Goal: Task Accomplishment & Management: Manage account settings

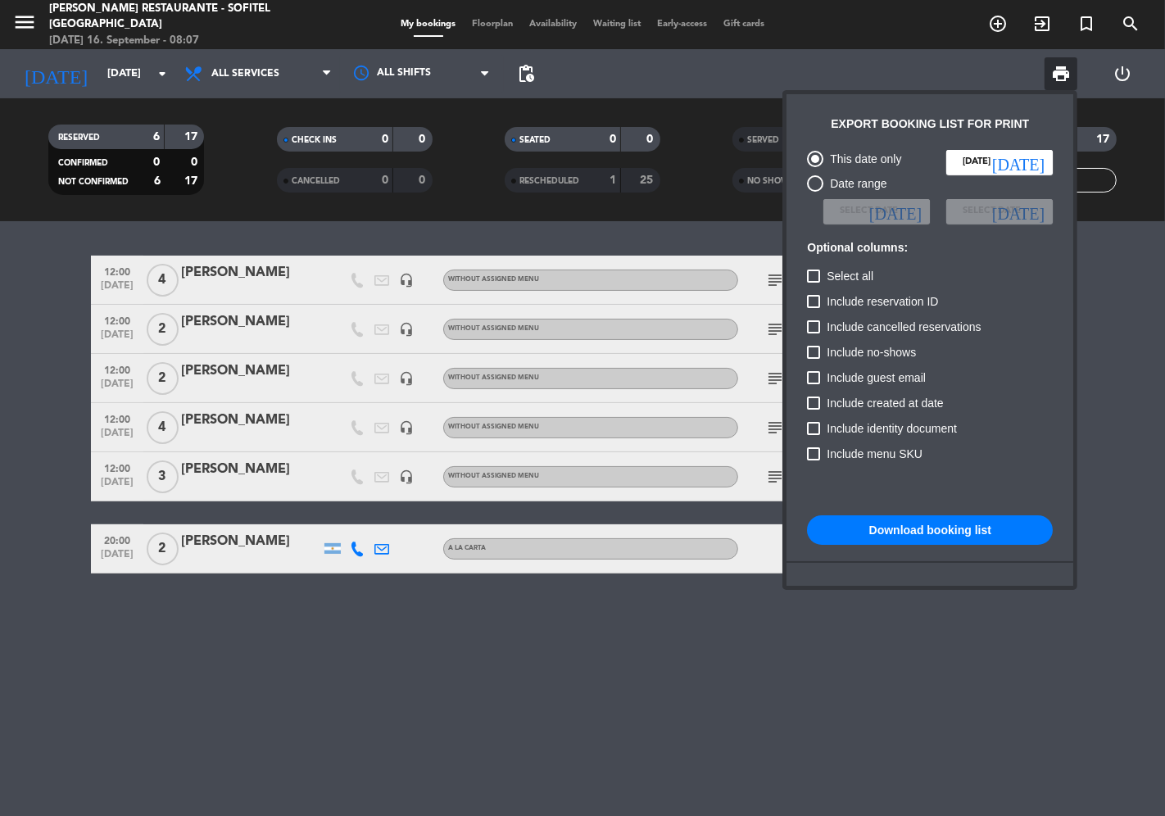
click at [22, 28] on div at bounding box center [582, 408] width 1165 height 816
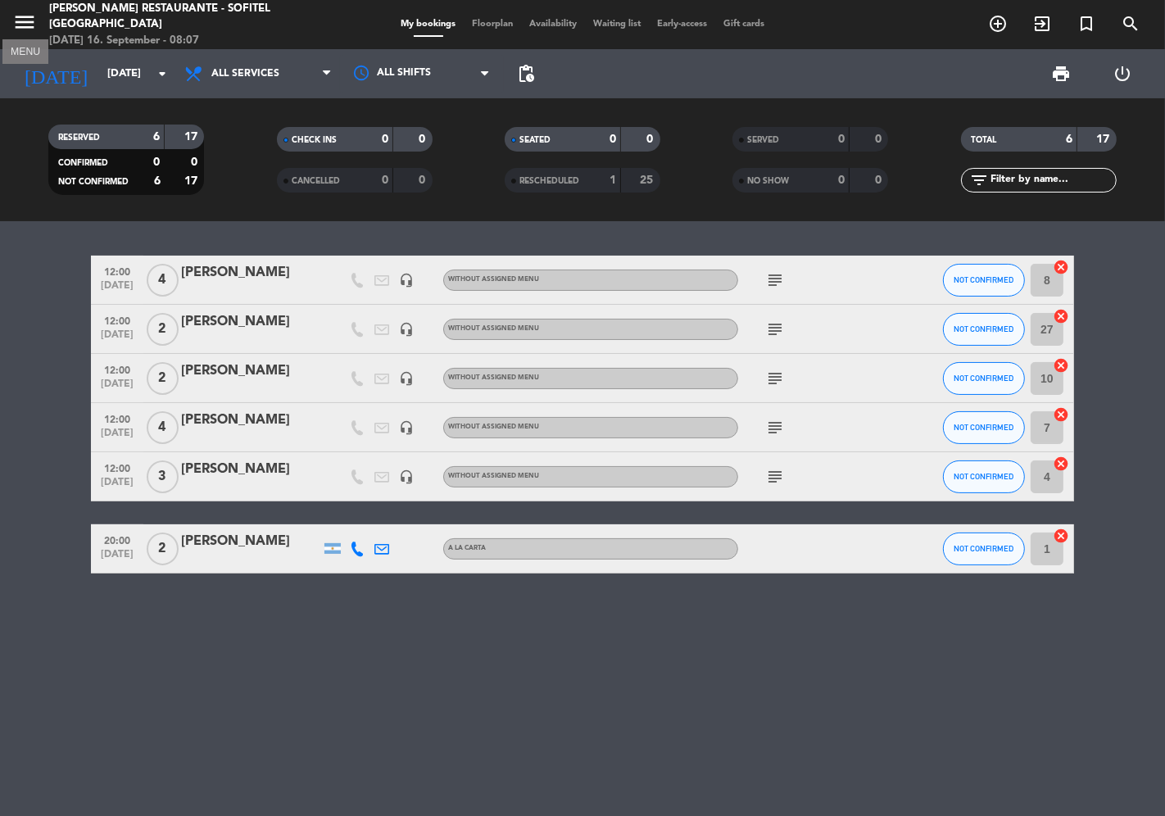
click at [21, 21] on icon "menu" at bounding box center [24, 22] width 25 height 25
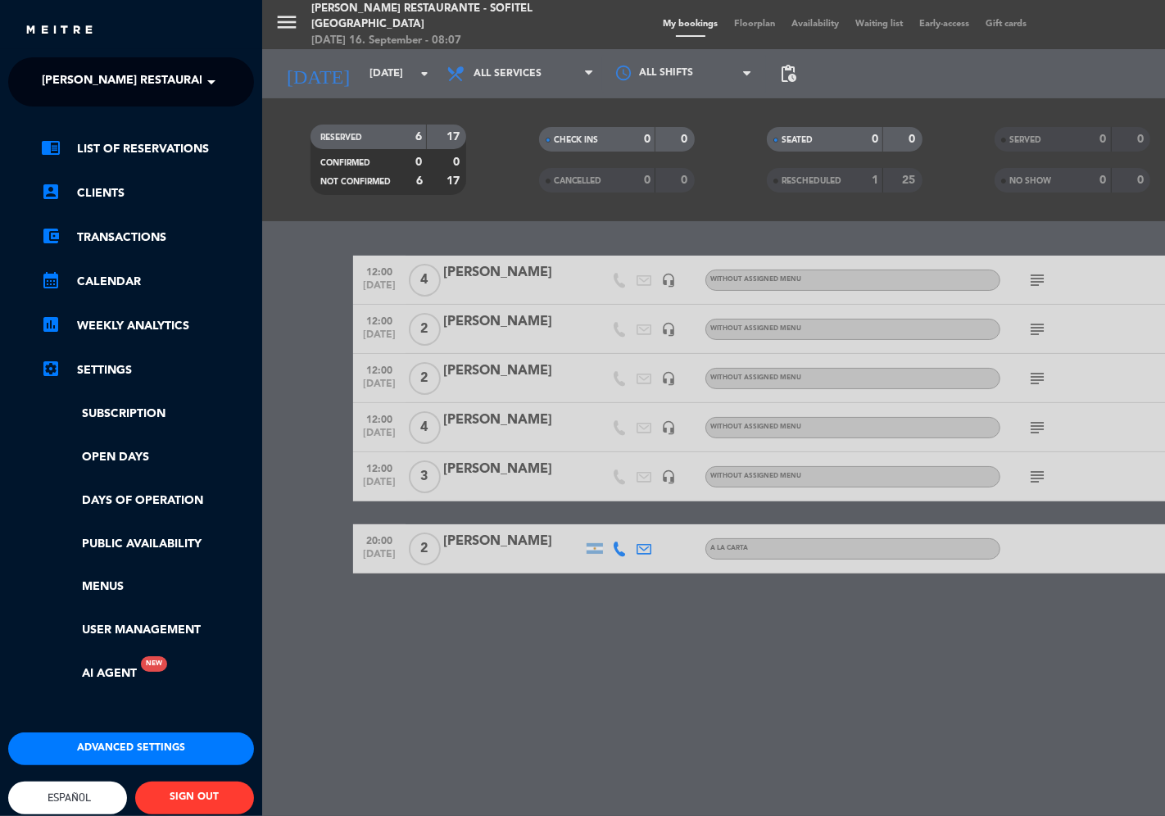
click at [68, 797] on span "Español" at bounding box center [68, 797] width 48 height 12
click at [74, 745] on div "close × [PERSON_NAME] restaurante - Sofitel [GEOGRAPHIC_DATA] × chrome_reader_m…" at bounding box center [582, 408] width 1165 height 816
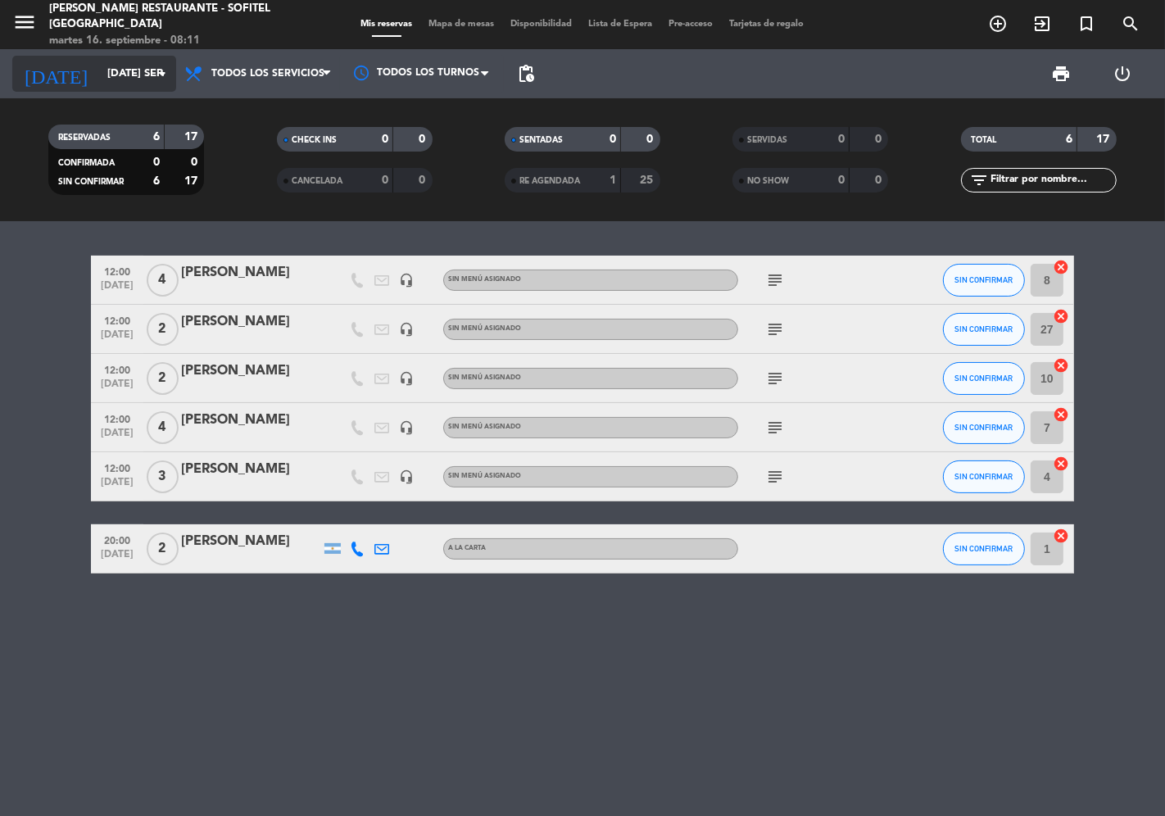
click at [110, 79] on input "[DATE] sep." at bounding box center [170, 73] width 143 height 29
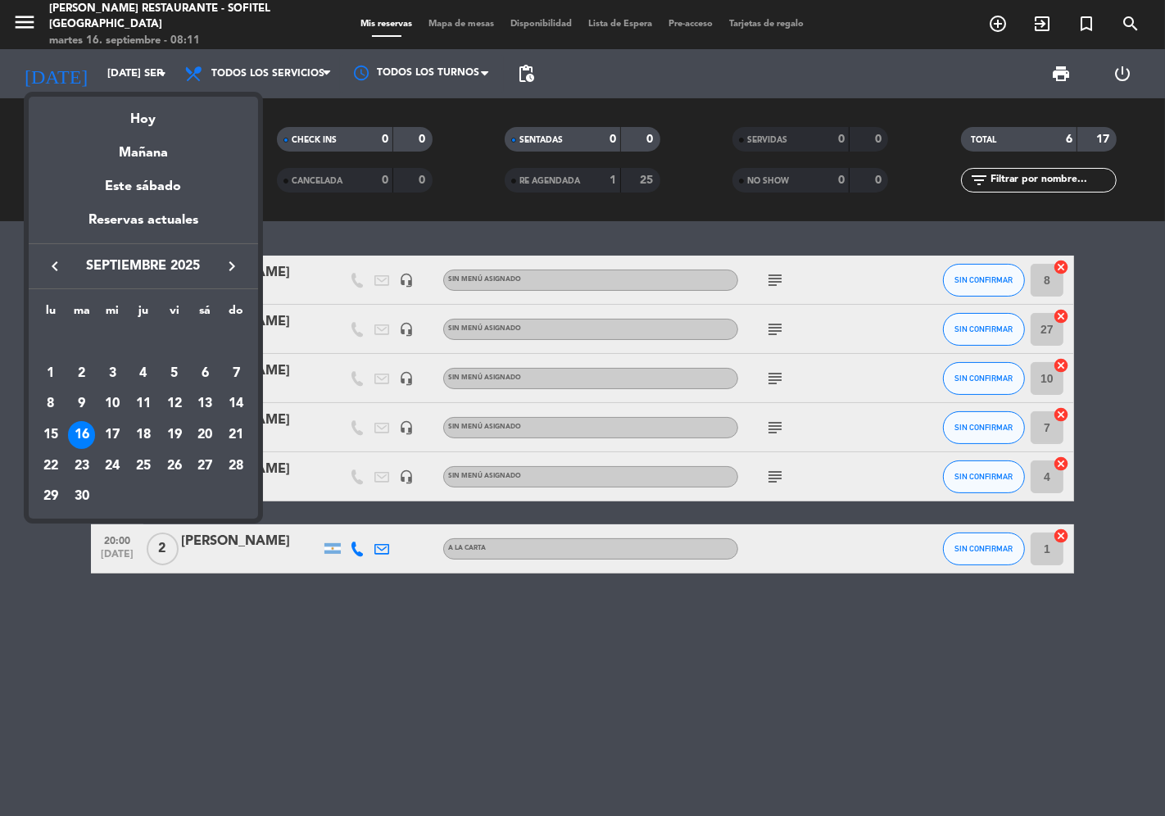
click at [238, 265] on icon "keyboard_arrow_right" at bounding box center [232, 266] width 20 height 20
click at [170, 371] on div "3" at bounding box center [175, 374] width 28 height 28
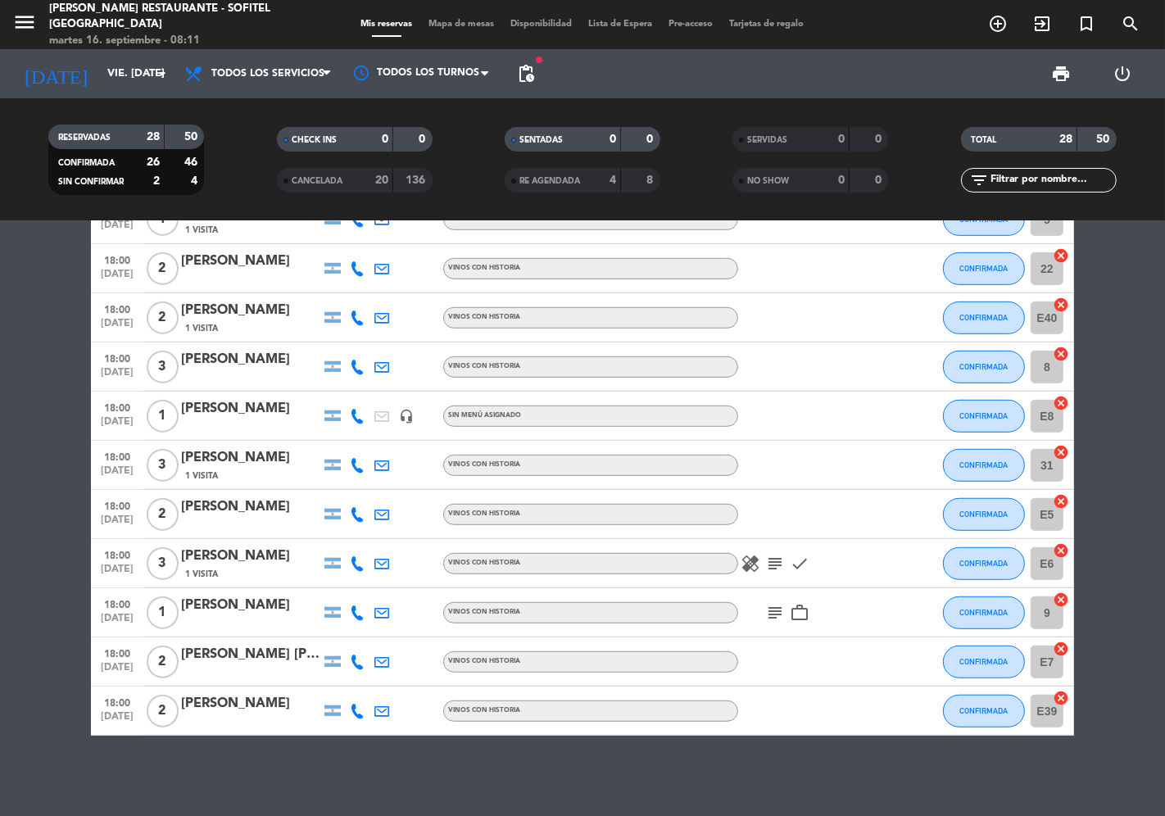
scroll to position [897, 0]
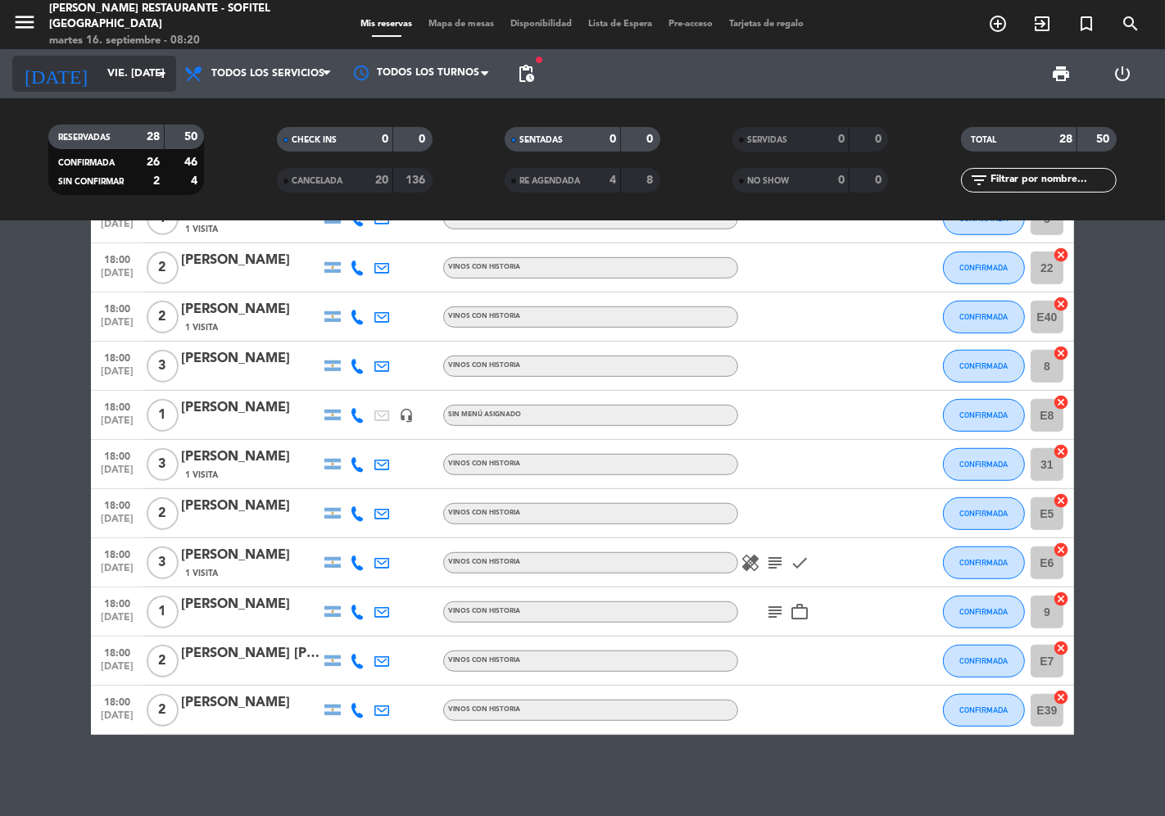
click at [99, 77] on input "vie. [DATE]" at bounding box center [170, 73] width 143 height 29
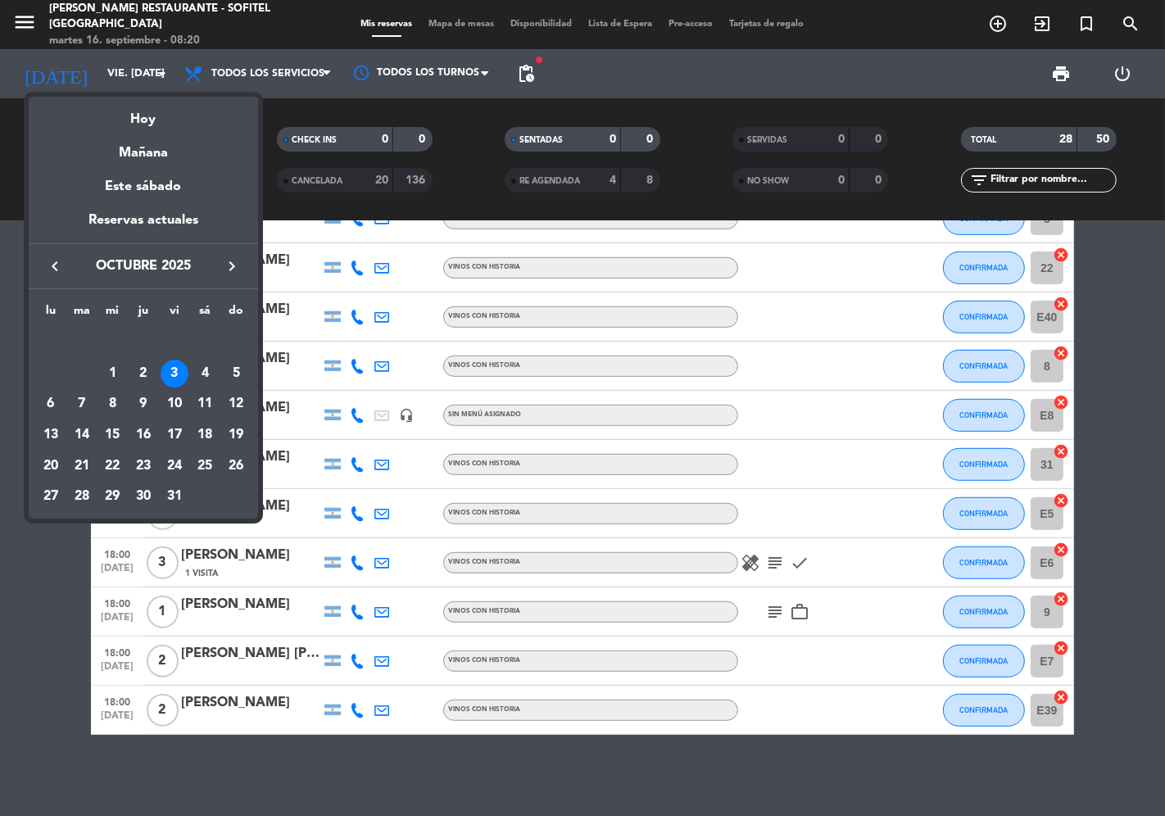
click at [146, 120] on div "Hoy" at bounding box center [143, 114] width 229 height 34
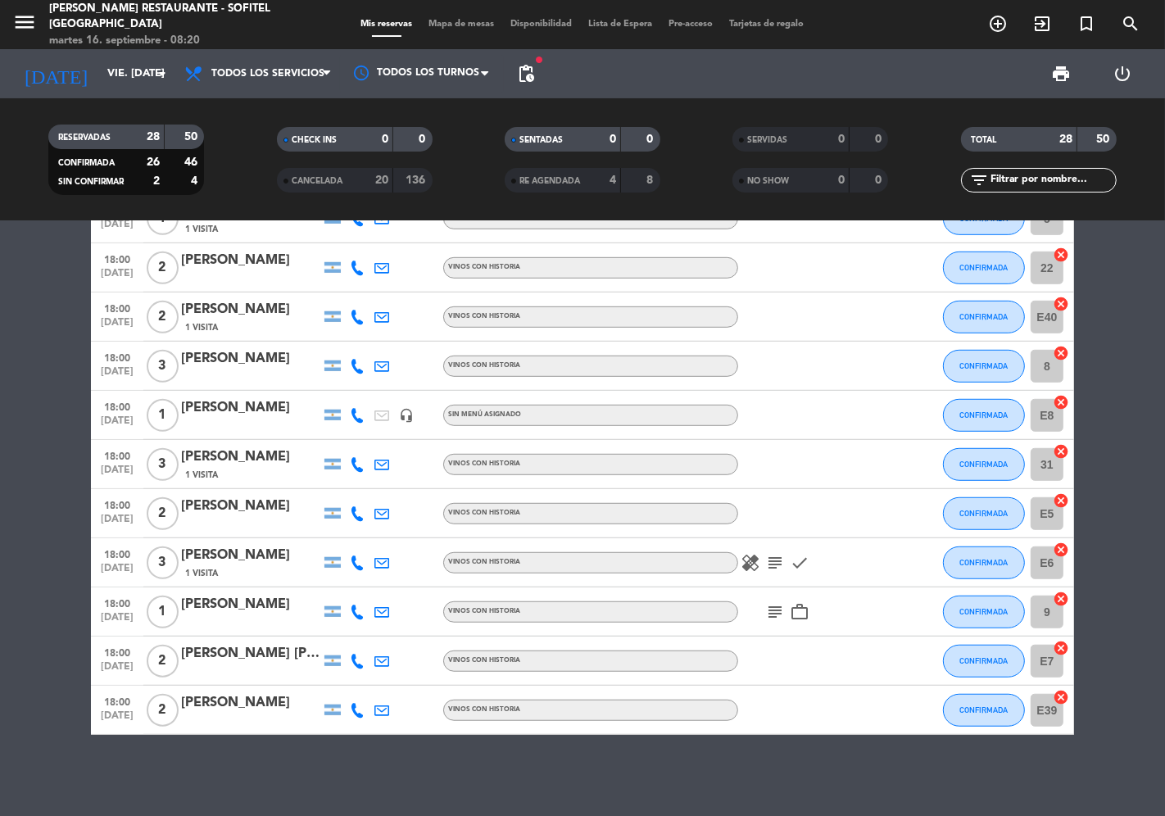
type input "[DATE] sep."
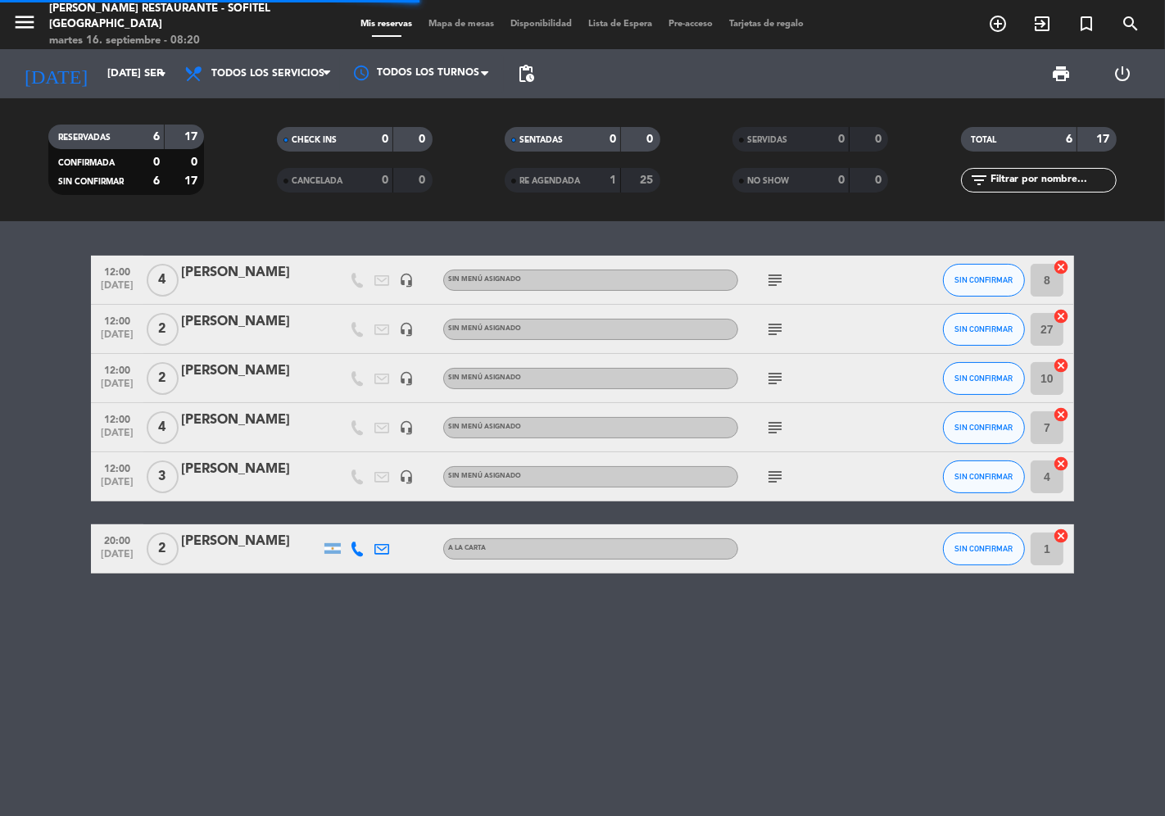
scroll to position [0, 0]
click at [210, 273] on div "[PERSON_NAME]" at bounding box center [250, 272] width 139 height 21
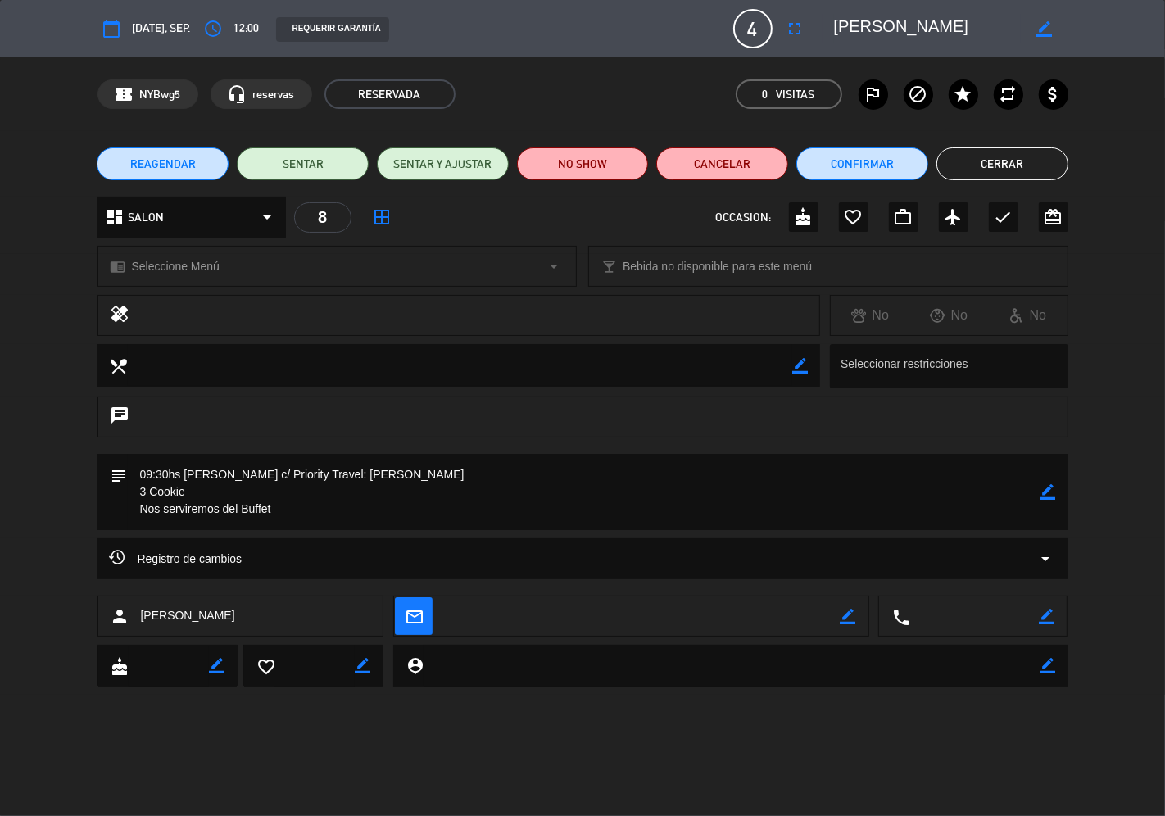
click at [980, 159] on button "Cerrar" at bounding box center [1002, 163] width 132 height 33
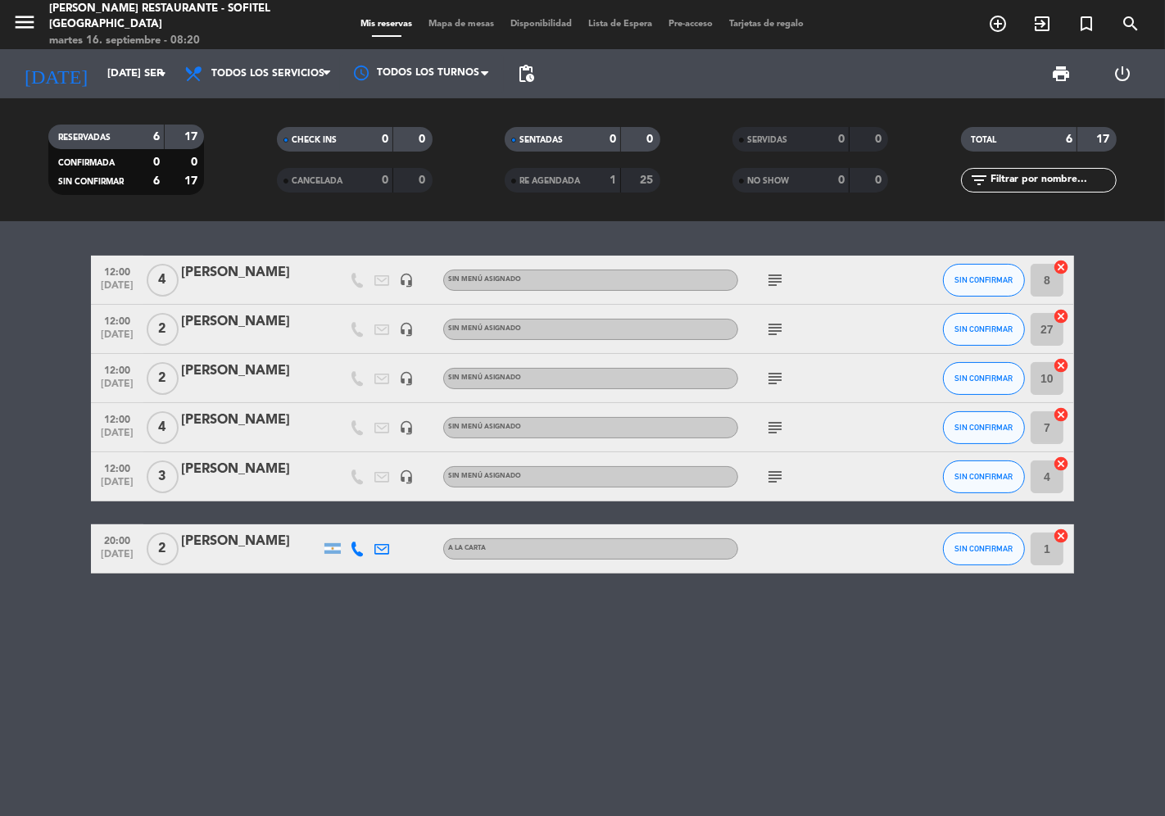
click at [223, 416] on div "[PERSON_NAME]" at bounding box center [250, 420] width 139 height 21
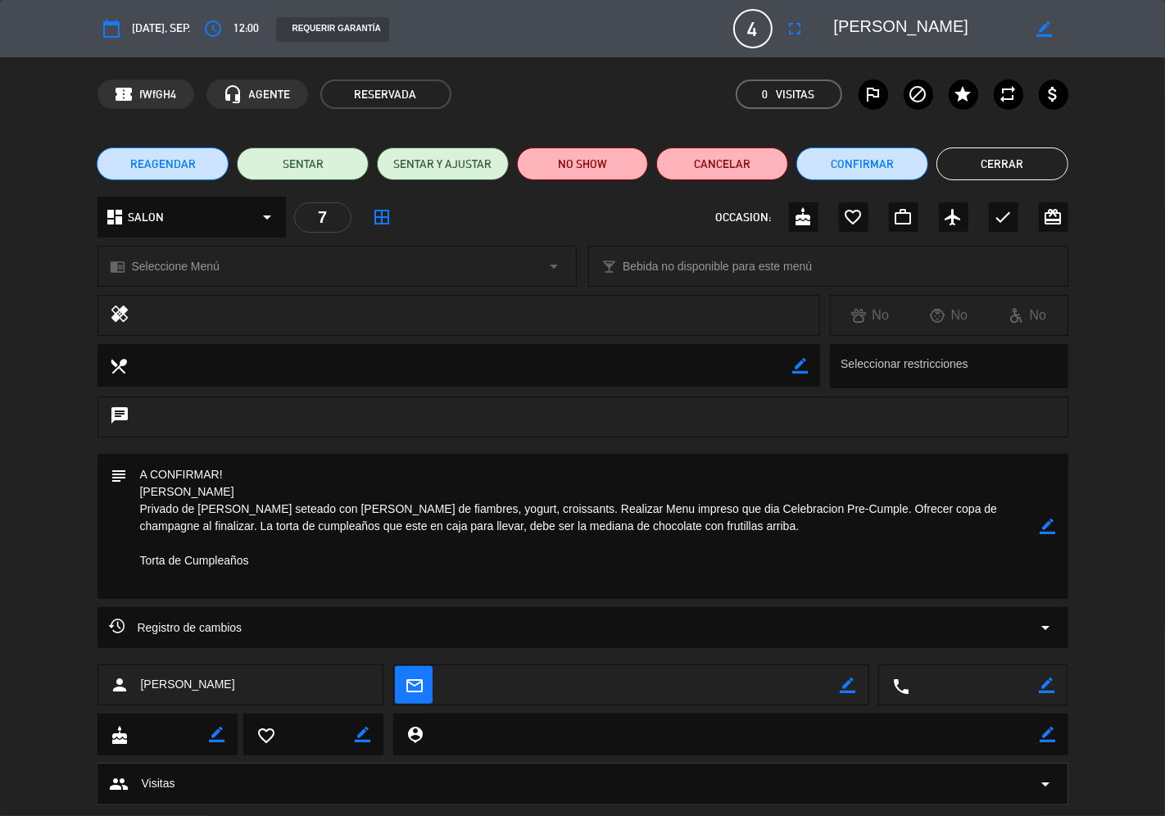
click at [193, 172] on span "REAGENDAR" at bounding box center [163, 164] width 66 height 17
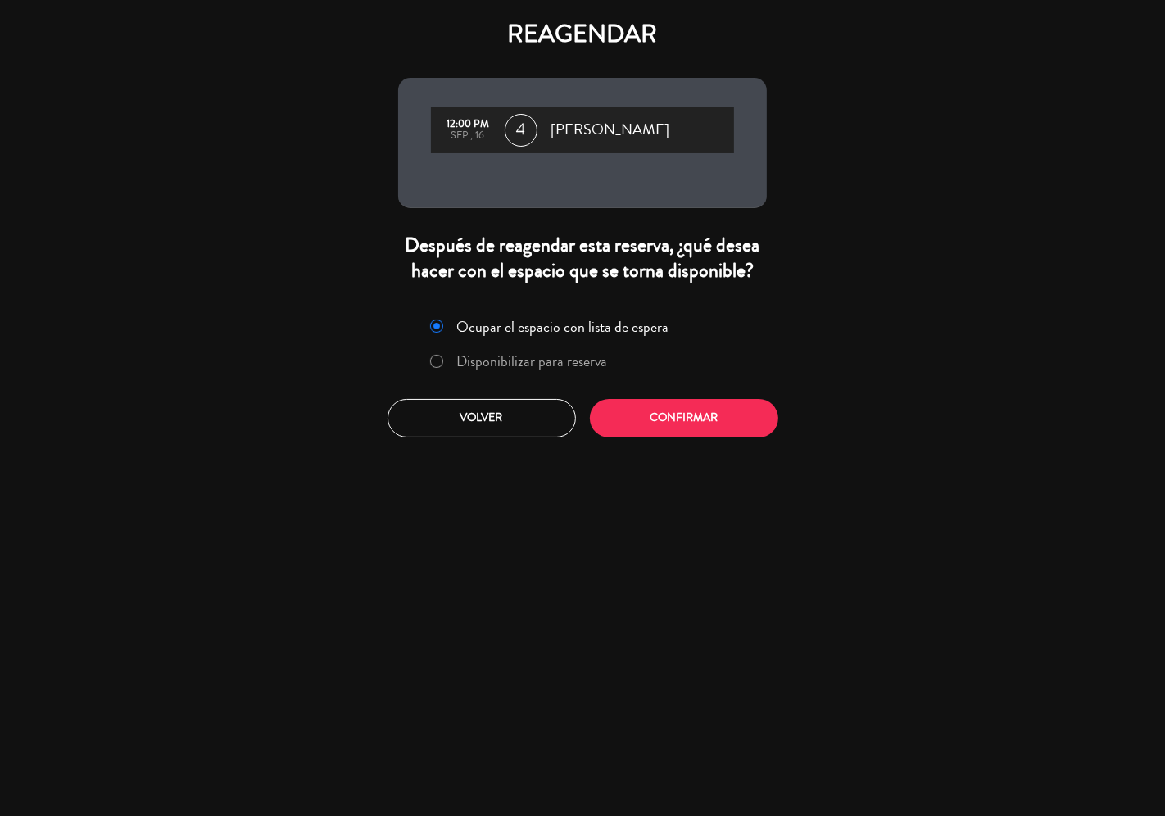
click at [476, 360] on label "Disponibilizar para reserva" at bounding box center [532, 361] width 151 height 15
click at [645, 405] on button "Confirmar" at bounding box center [684, 418] width 188 height 38
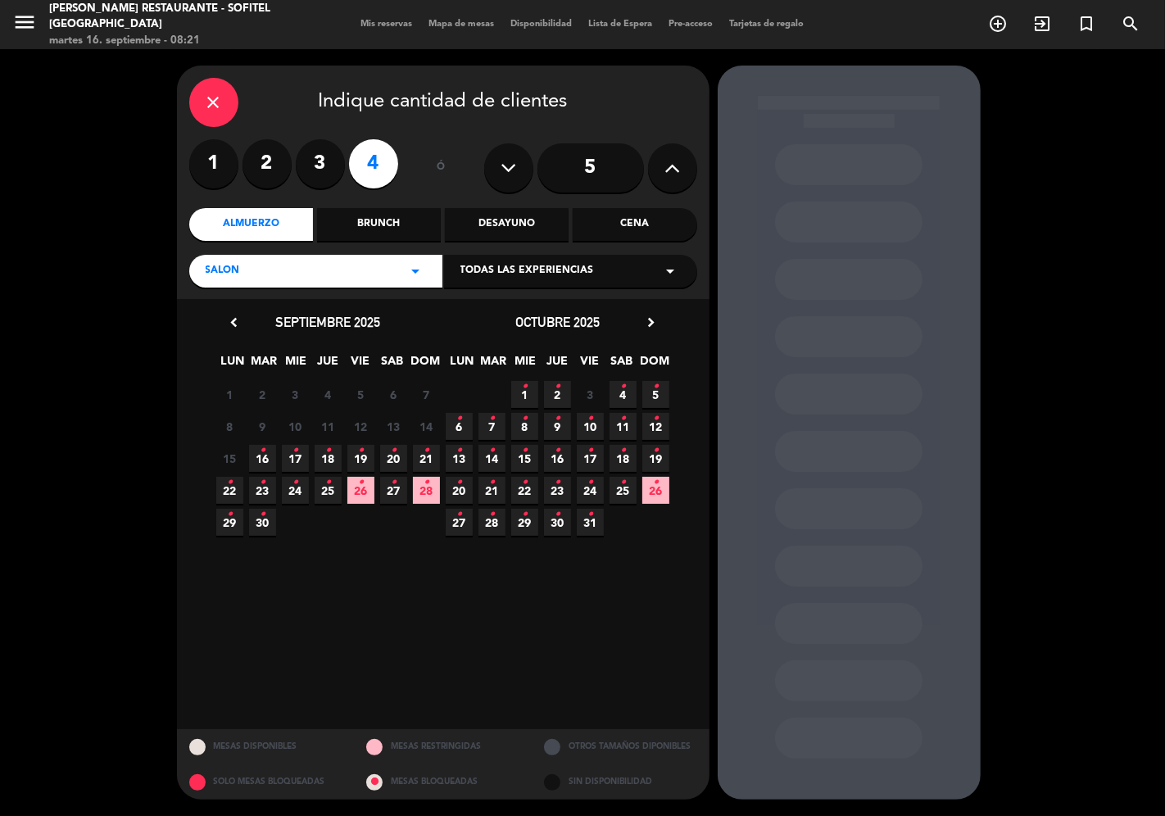
click at [296, 460] on icon "•" at bounding box center [295, 450] width 6 height 26
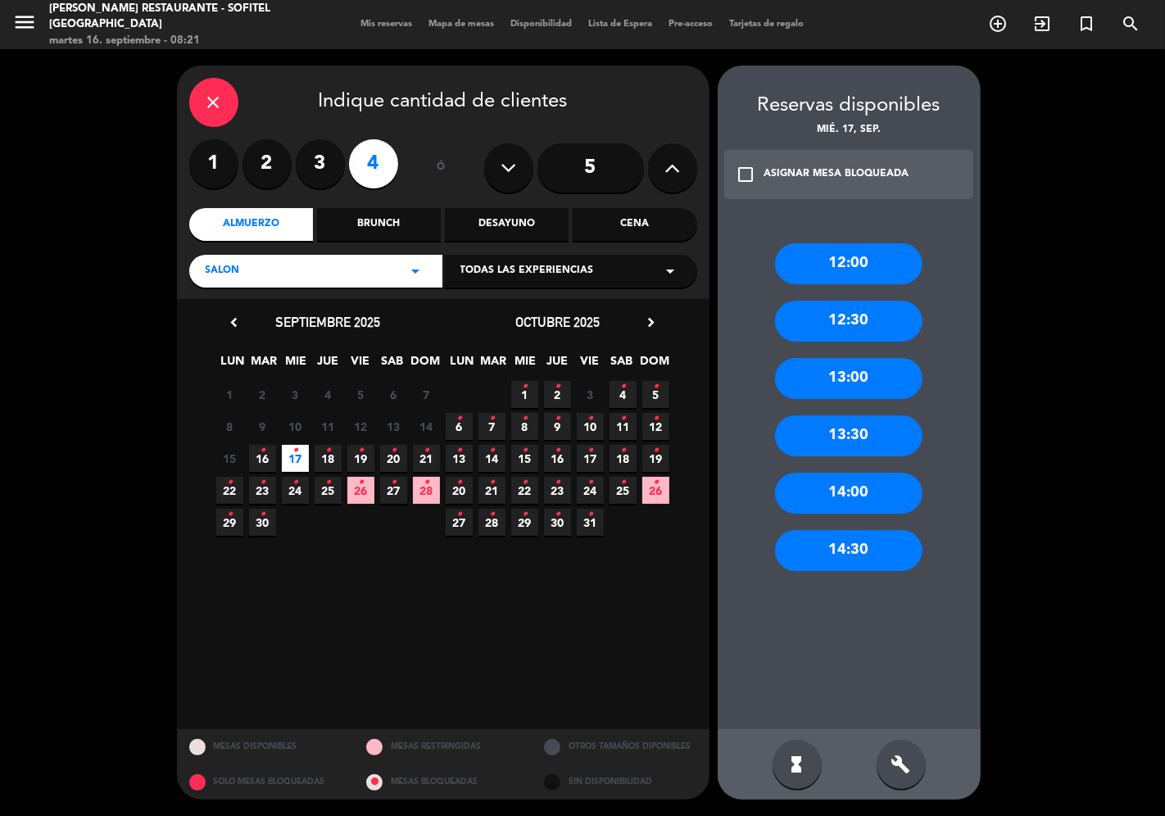
drag, startPoint x: 876, startPoint y: 242, endPoint x: 877, endPoint y: 278, distance: 36.0
click at [877, 243] on div "12:00" at bounding box center [848, 263] width 147 height 41
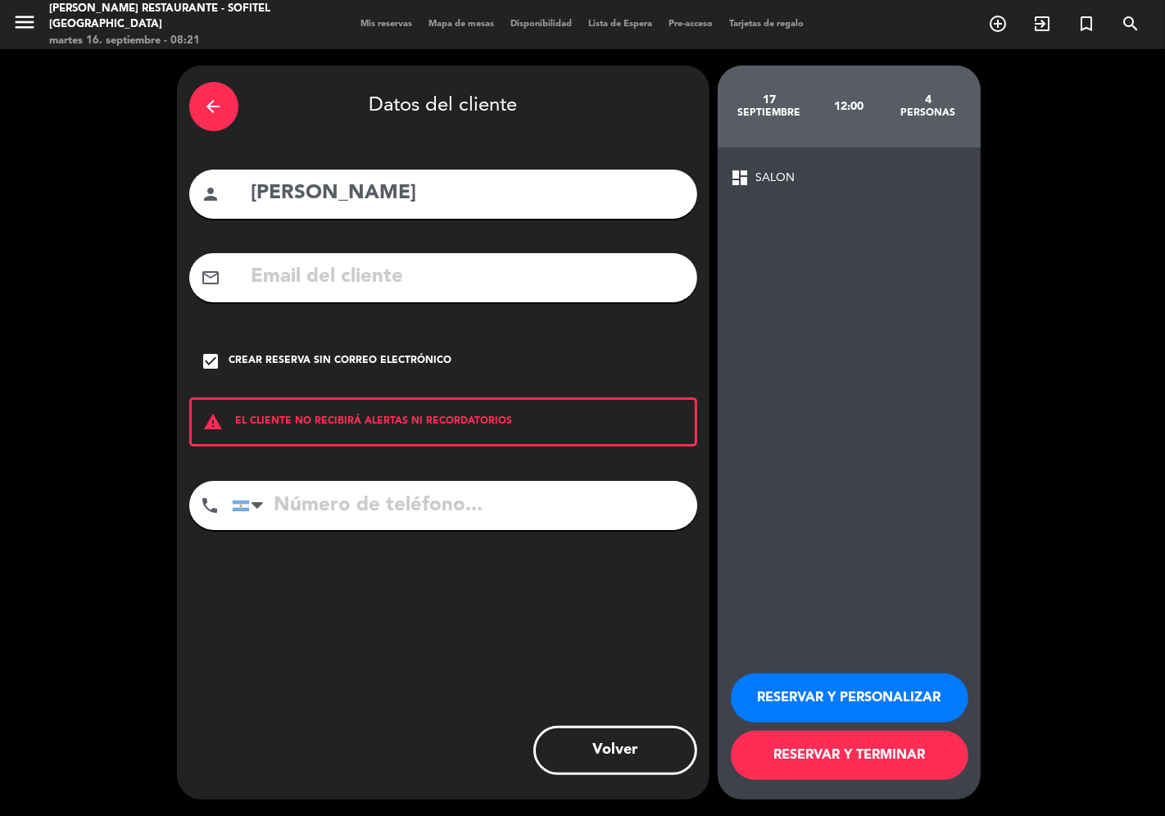
drag, startPoint x: 811, startPoint y: 753, endPoint x: 838, endPoint y: 767, distance: 30.4
click at [814, 754] on button "RESERVAR Y TERMINAR" at bounding box center [850, 755] width 238 height 49
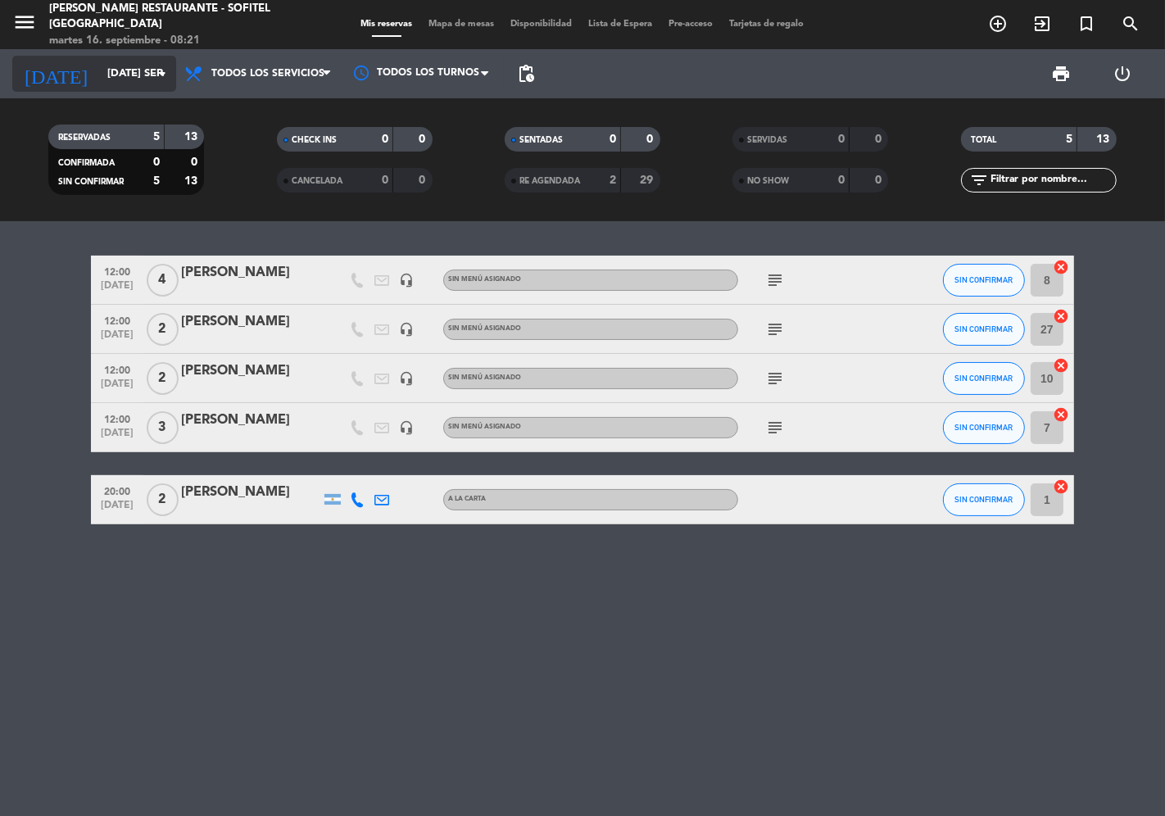
click at [105, 70] on input "[DATE] sep." at bounding box center [170, 73] width 143 height 29
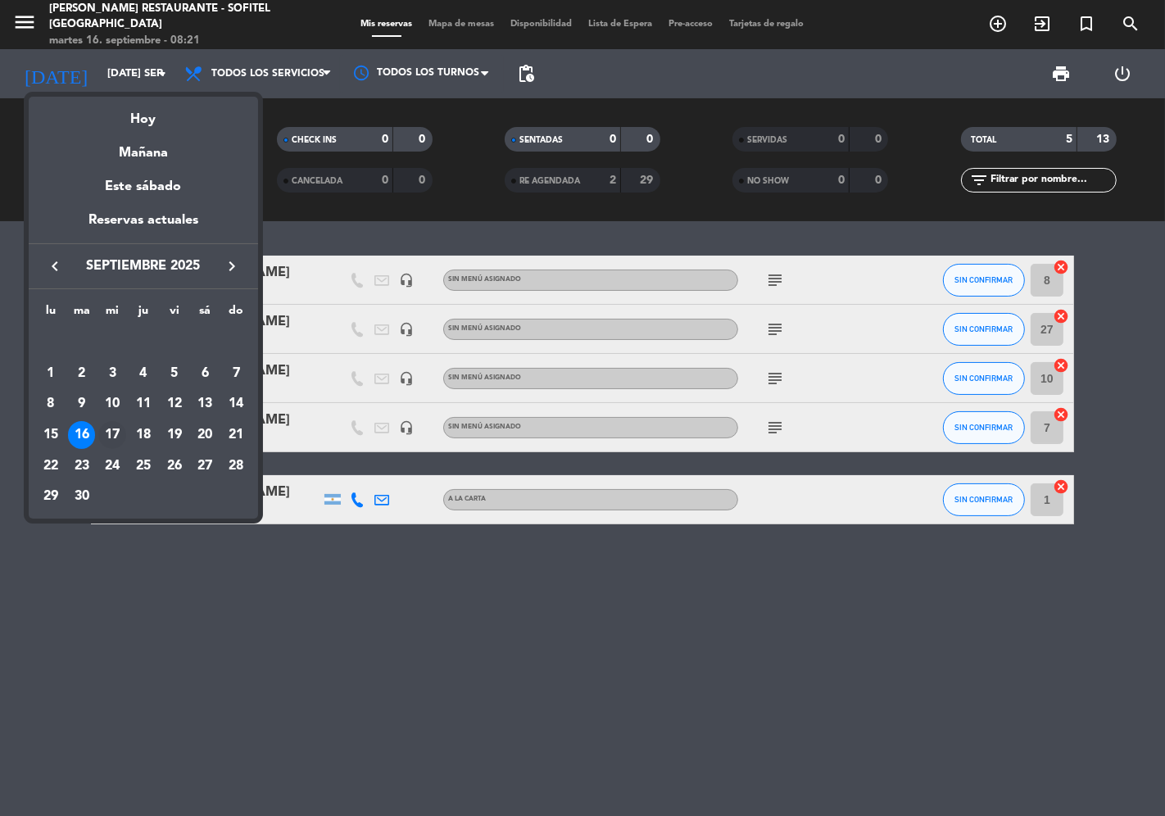
click at [115, 431] on div "17" at bounding box center [112, 435] width 28 height 28
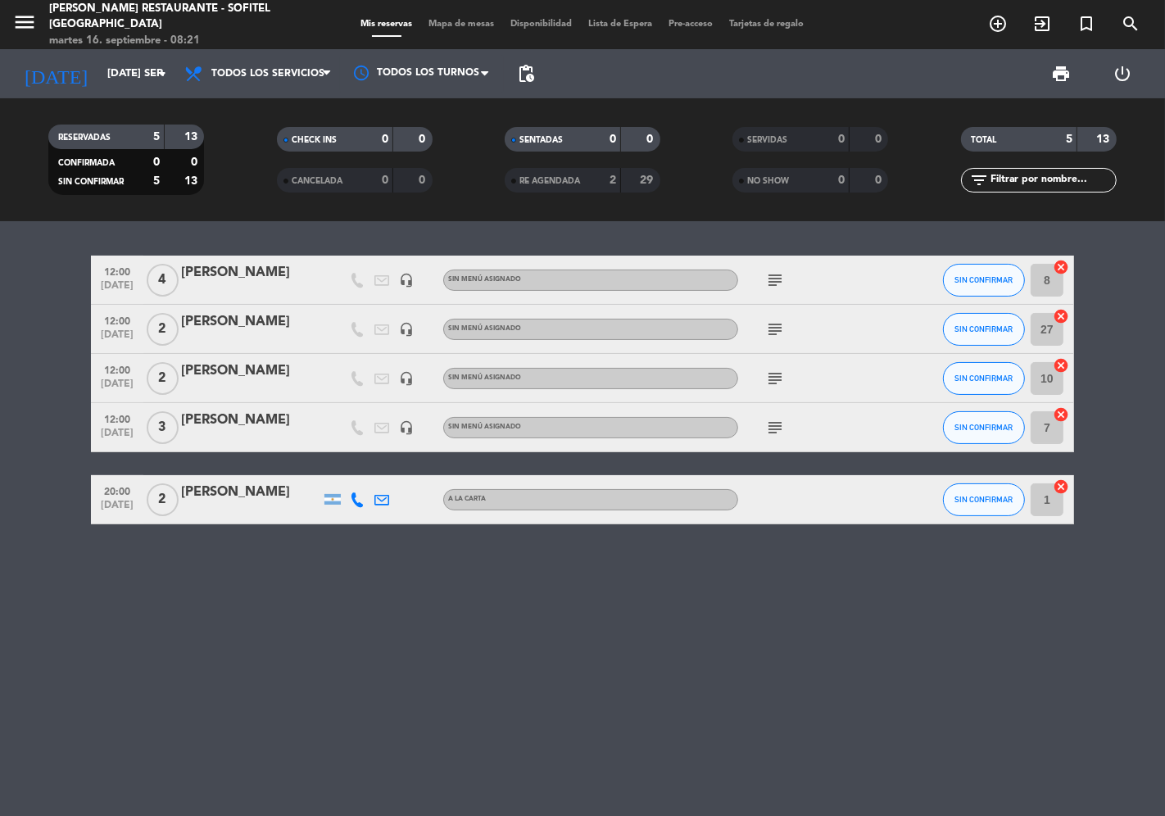
type input "mié. [DATE]"
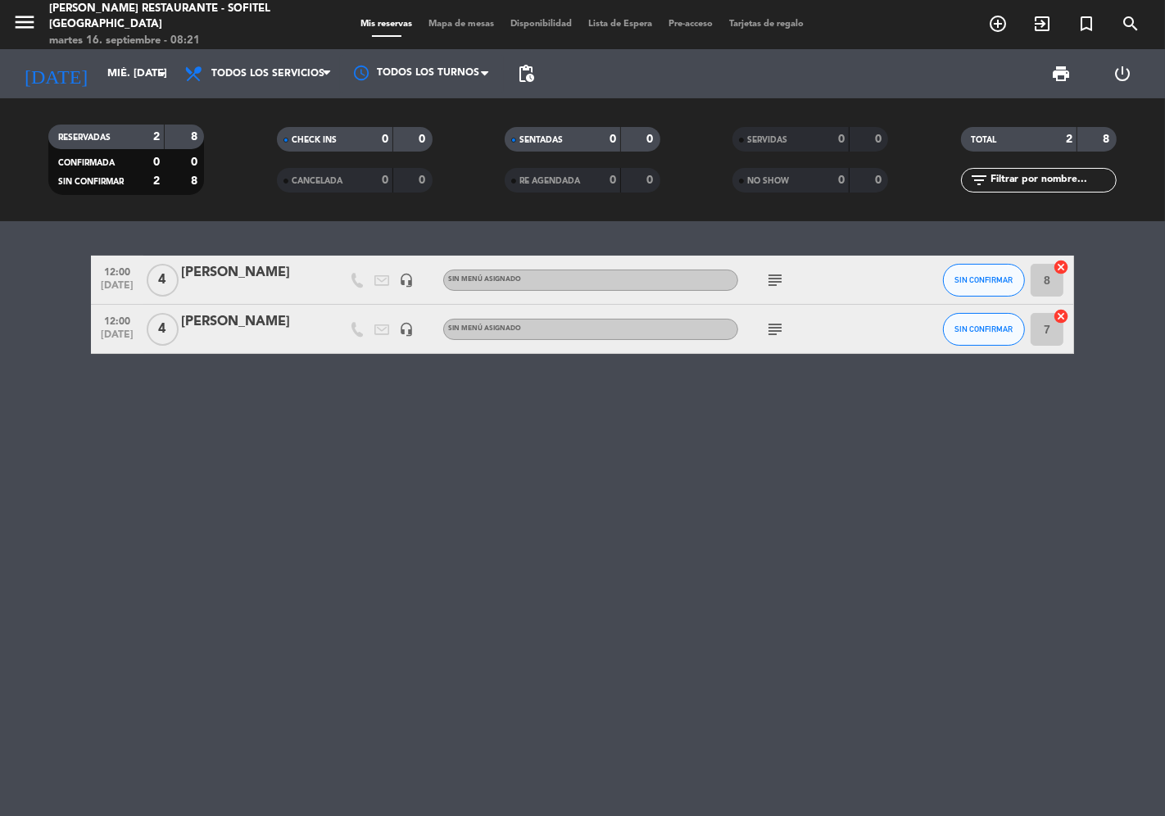
click at [775, 272] on icon "subject" at bounding box center [775, 280] width 20 height 20
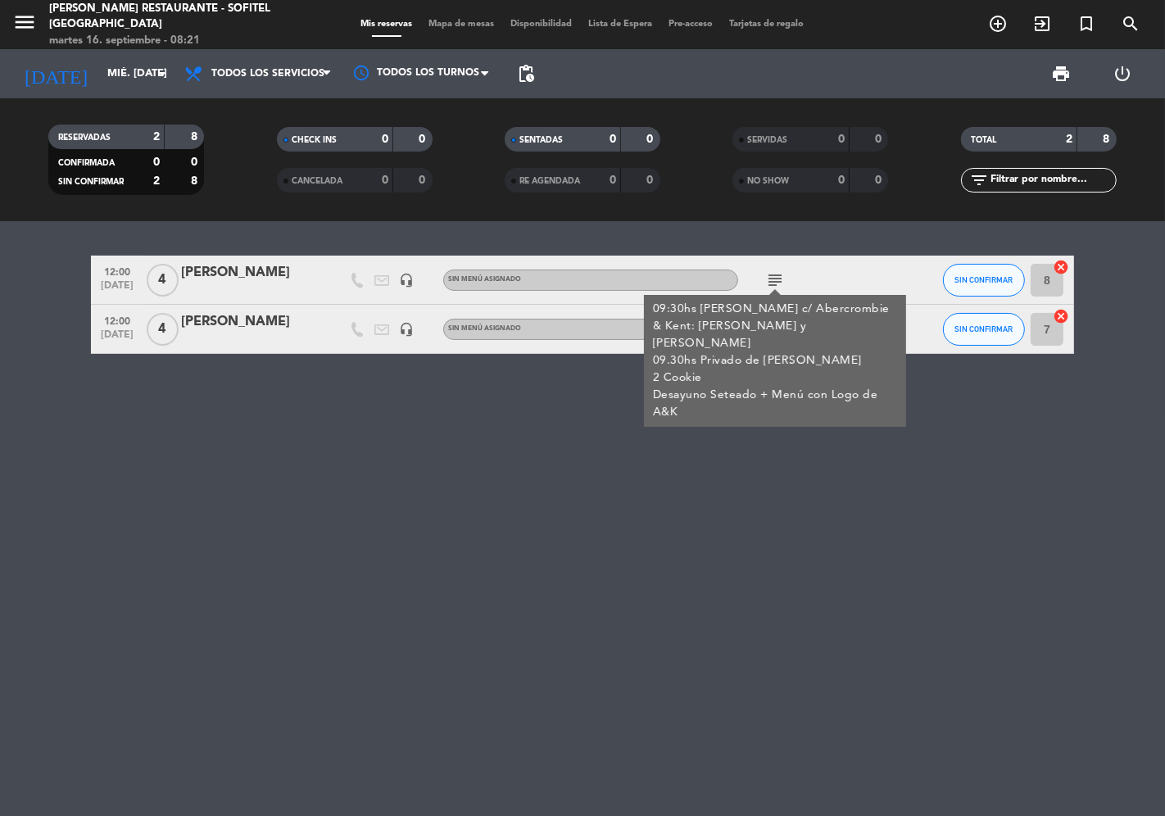
click at [244, 269] on div "[PERSON_NAME]" at bounding box center [250, 272] width 139 height 21
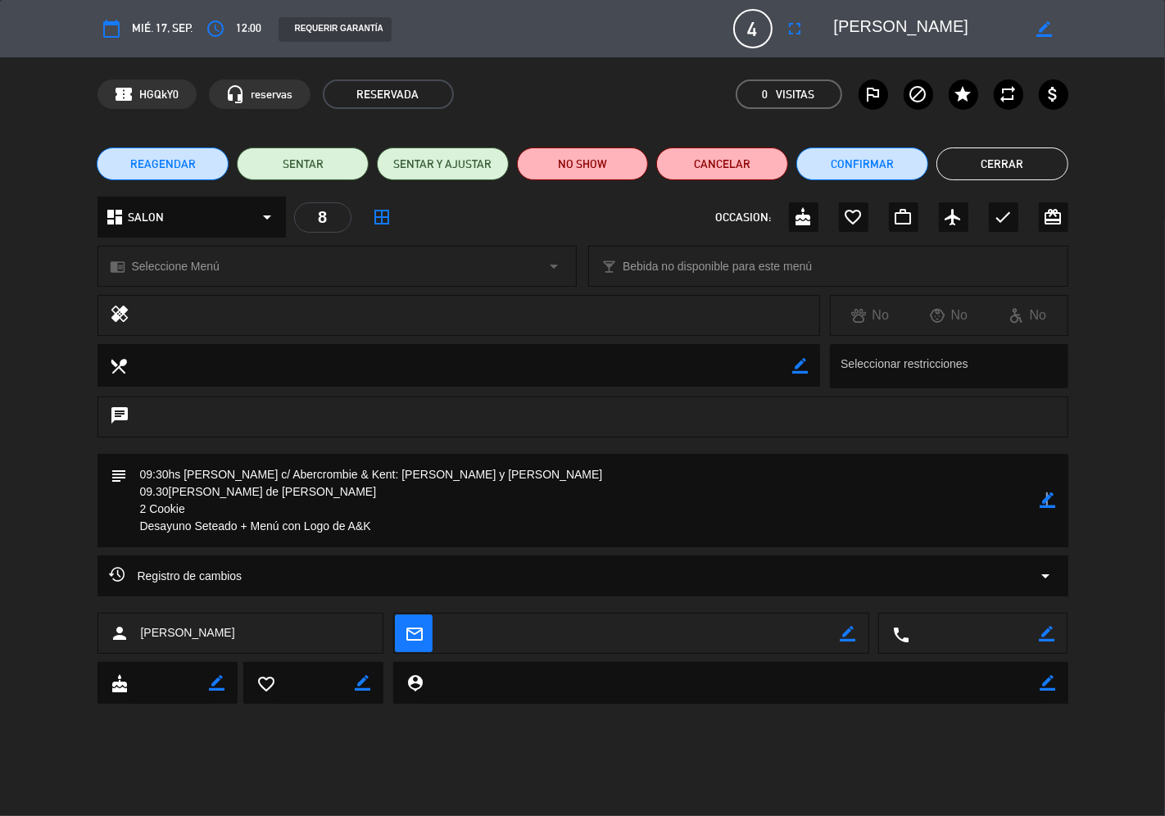
click at [1002, 503] on icon "border_color" at bounding box center [1048, 500] width 16 height 16
drag, startPoint x: 284, startPoint y: 492, endPoint x: 116, endPoint y: 484, distance: 168.1
click at [116, 484] on div "subject" at bounding box center [582, 500] width 971 height 93
type textarea "09:30hs [PERSON_NAME] c/ Abercrombie & Kent: [PERSON_NAME] y [PERSON_NAME] 2 Co…"
click at [1002, 502] on icon at bounding box center [1048, 500] width 16 height 16
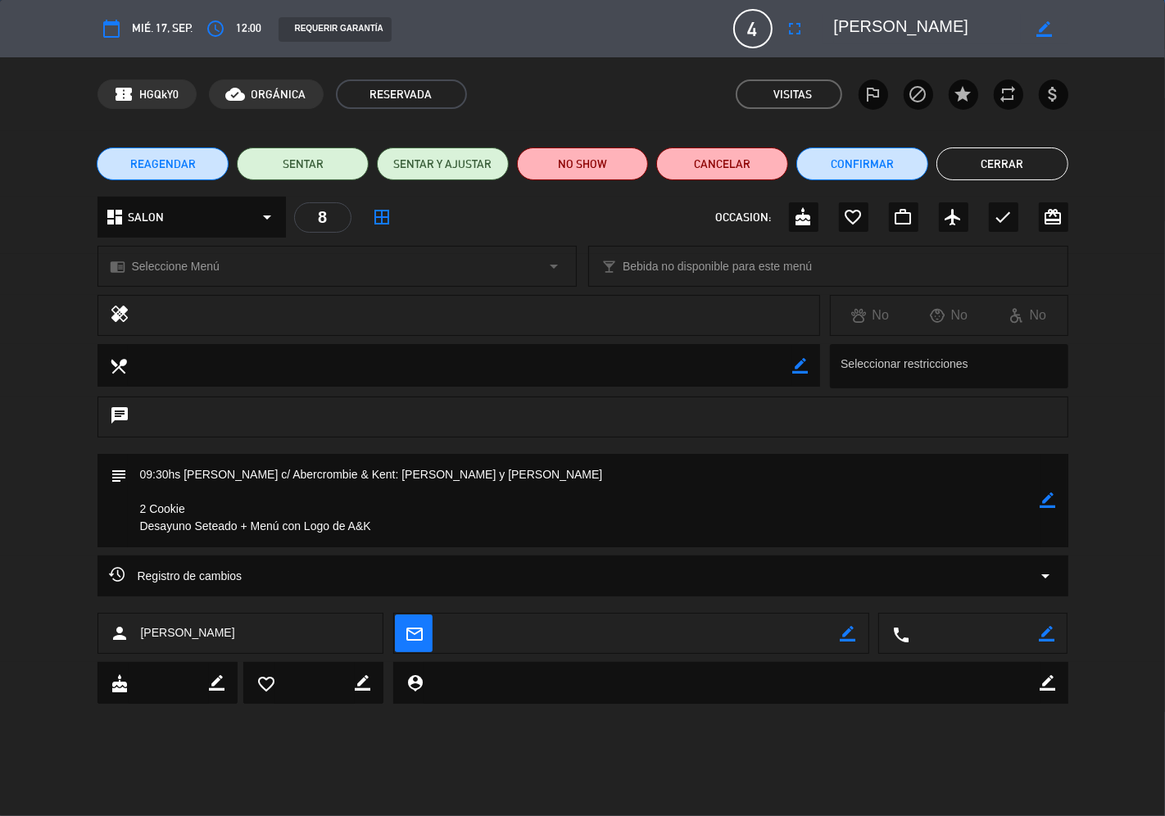
click at [1002, 164] on button "Cerrar" at bounding box center [1002, 163] width 132 height 33
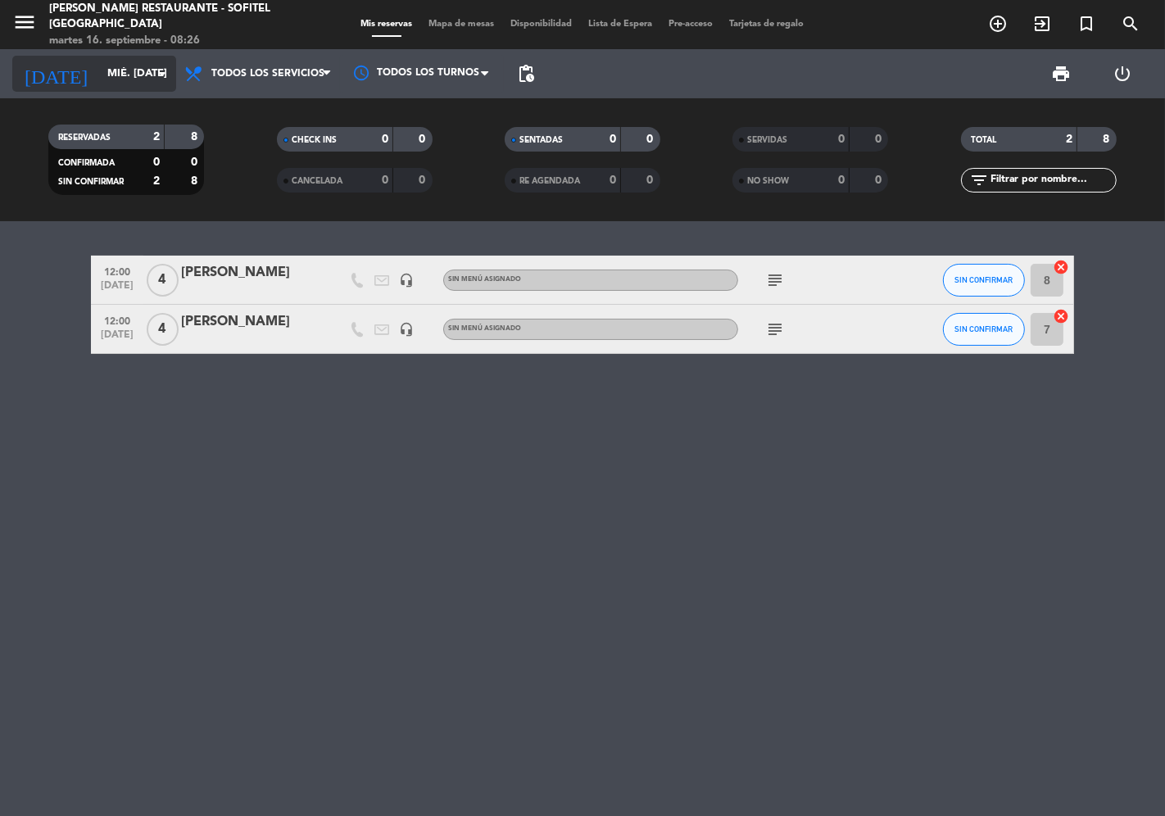
click at [111, 80] on input "mié. [DATE]" at bounding box center [170, 73] width 143 height 29
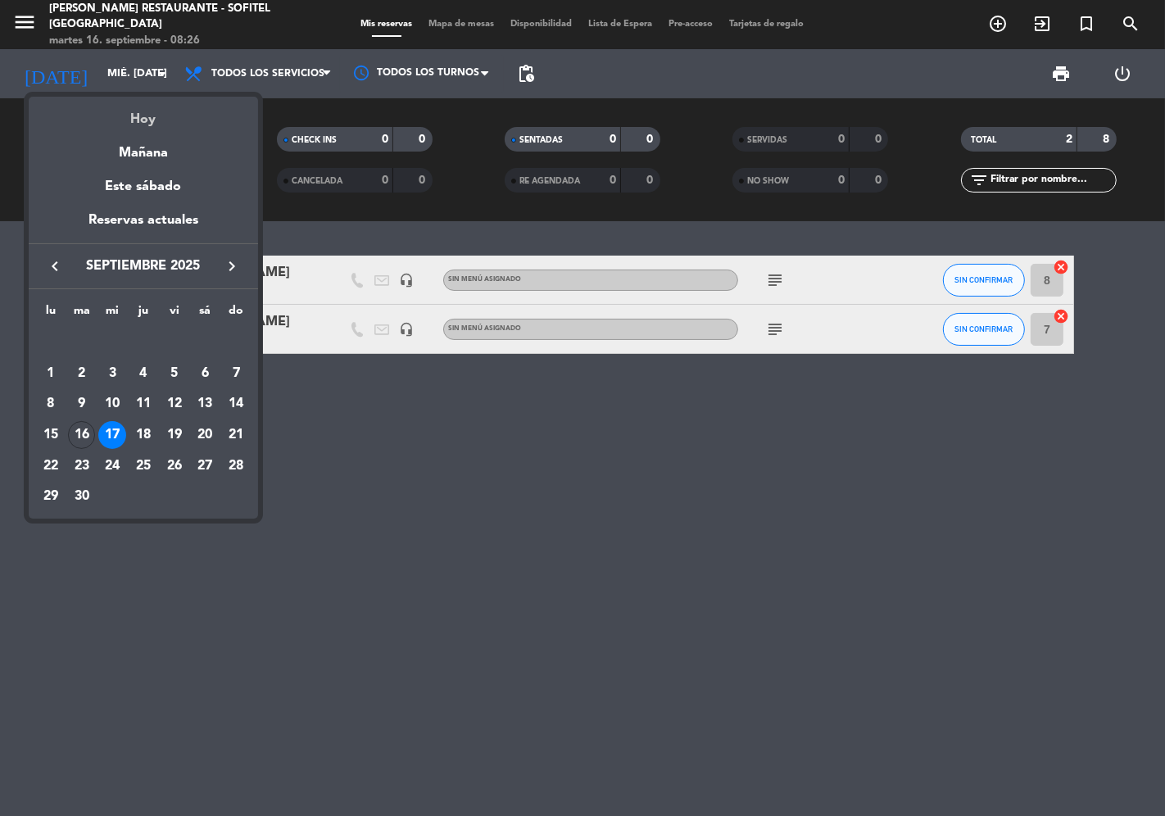
click at [127, 113] on div "Hoy" at bounding box center [143, 114] width 229 height 34
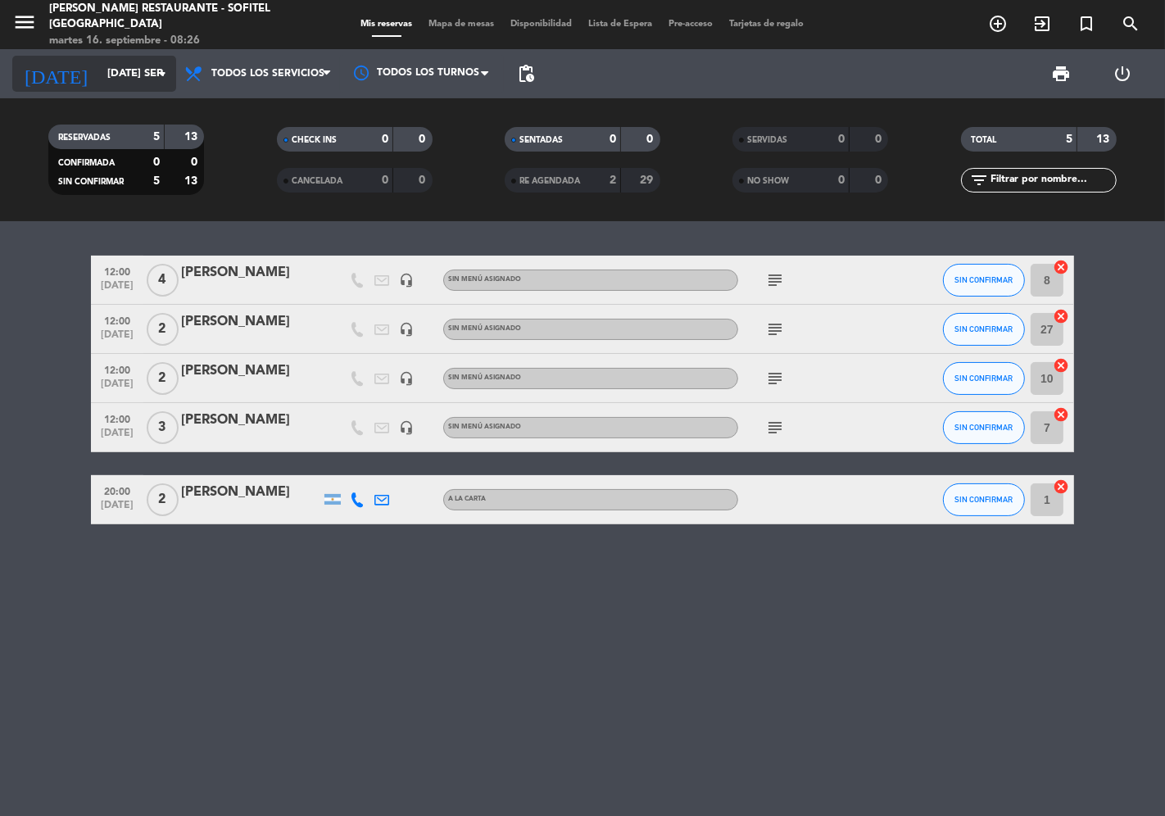
click at [100, 79] on input "[DATE] sep." at bounding box center [170, 73] width 143 height 29
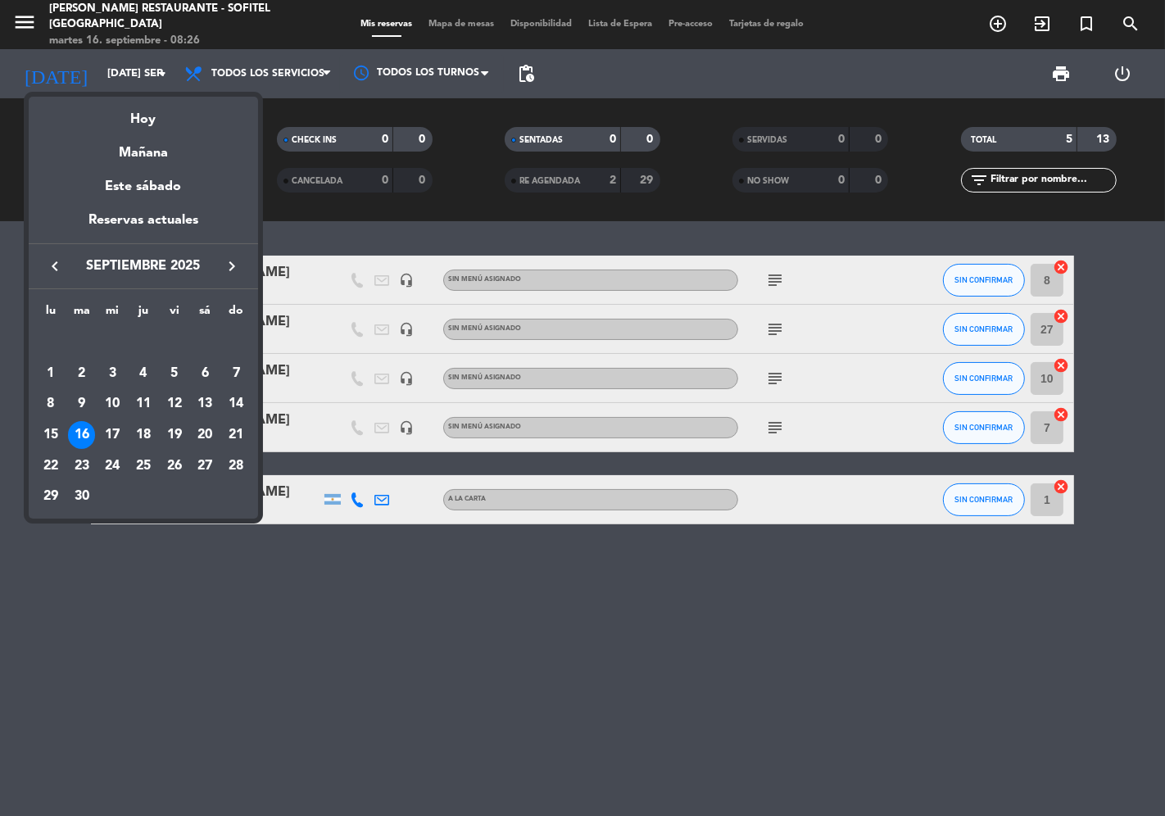
click at [112, 431] on div "17" at bounding box center [112, 435] width 28 height 28
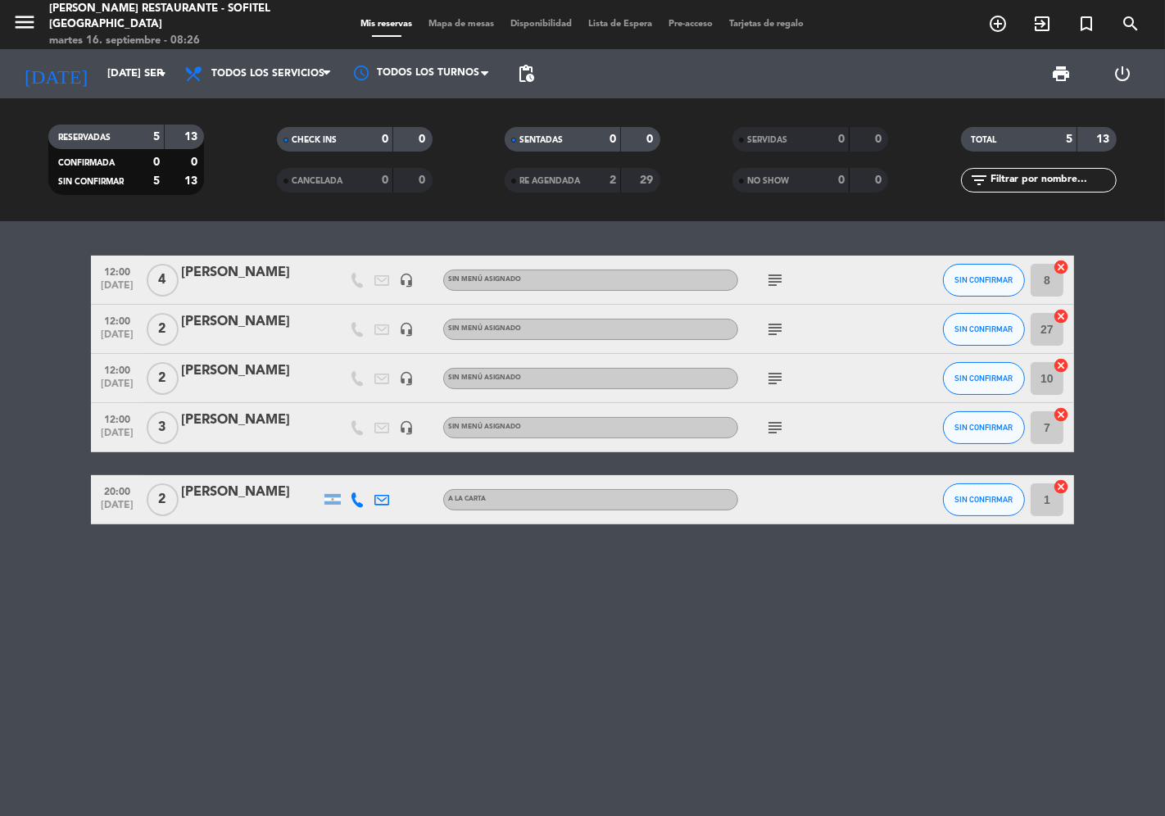
type input "mié. [DATE]"
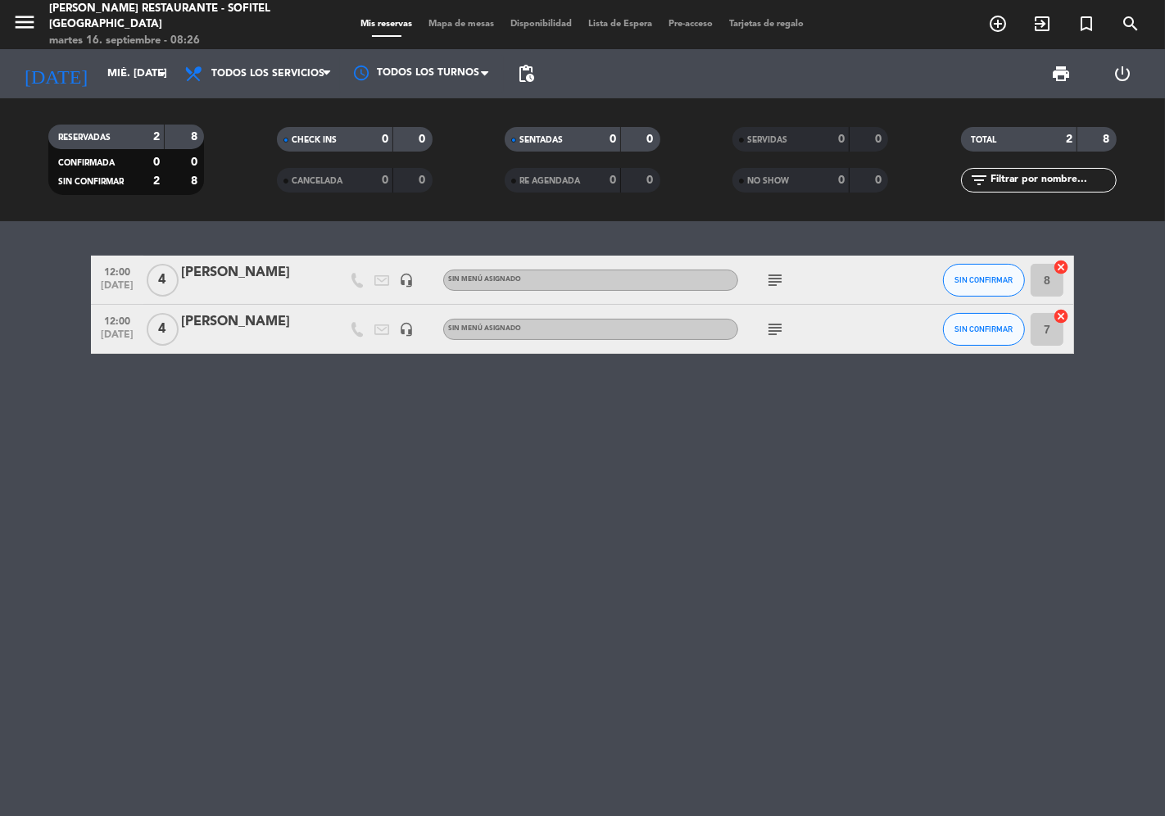
click at [222, 318] on div "[PERSON_NAME]" at bounding box center [250, 321] width 139 height 21
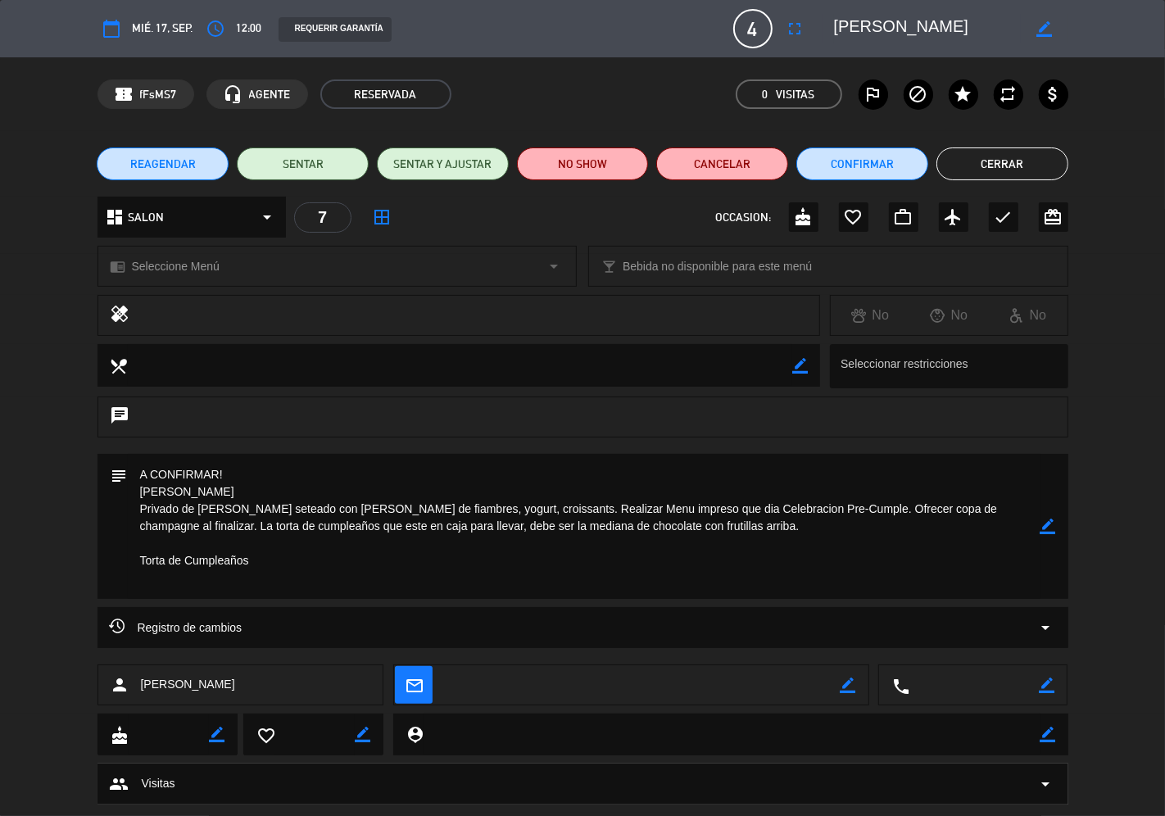
click at [1002, 526] on icon "border_color" at bounding box center [1048, 526] width 16 height 16
drag, startPoint x: 305, startPoint y: 477, endPoint x: 125, endPoint y: 469, distance: 179.5
click at [125, 469] on div "subject" at bounding box center [582, 526] width 971 height 145
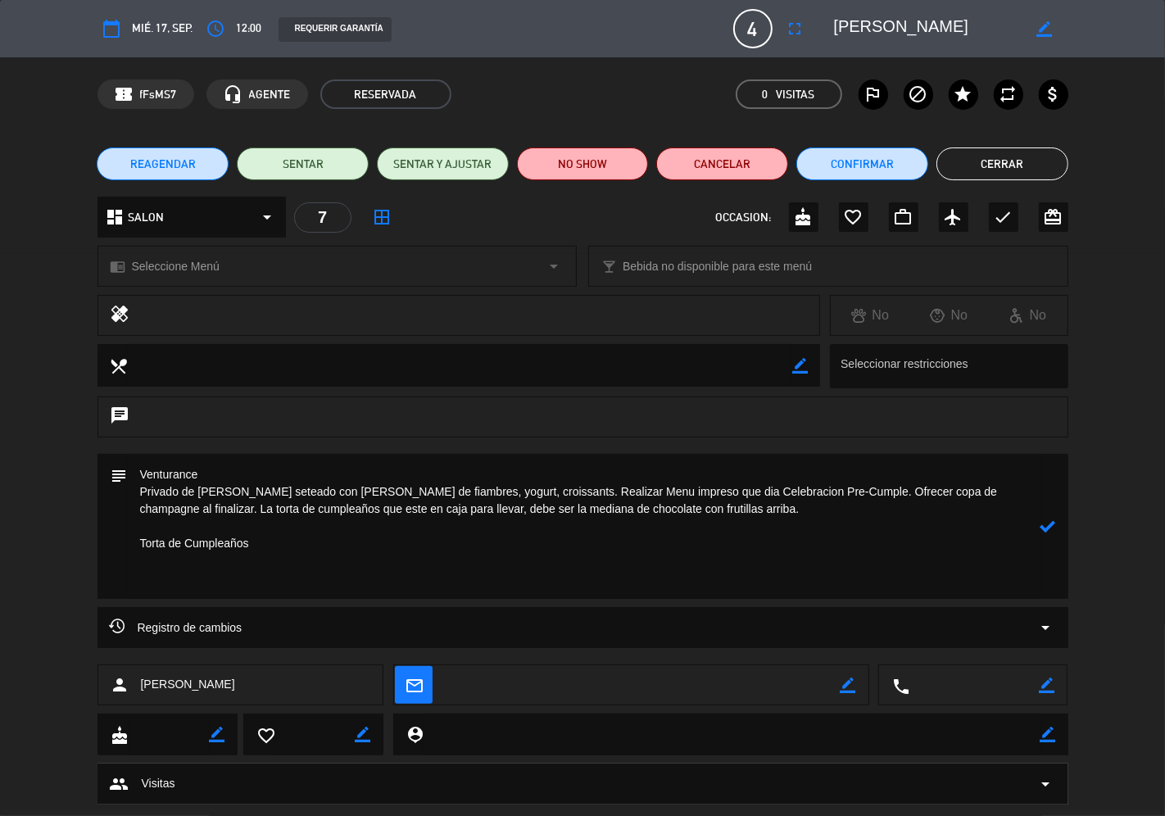
click at [138, 493] on textarea at bounding box center [584, 526] width 912 height 145
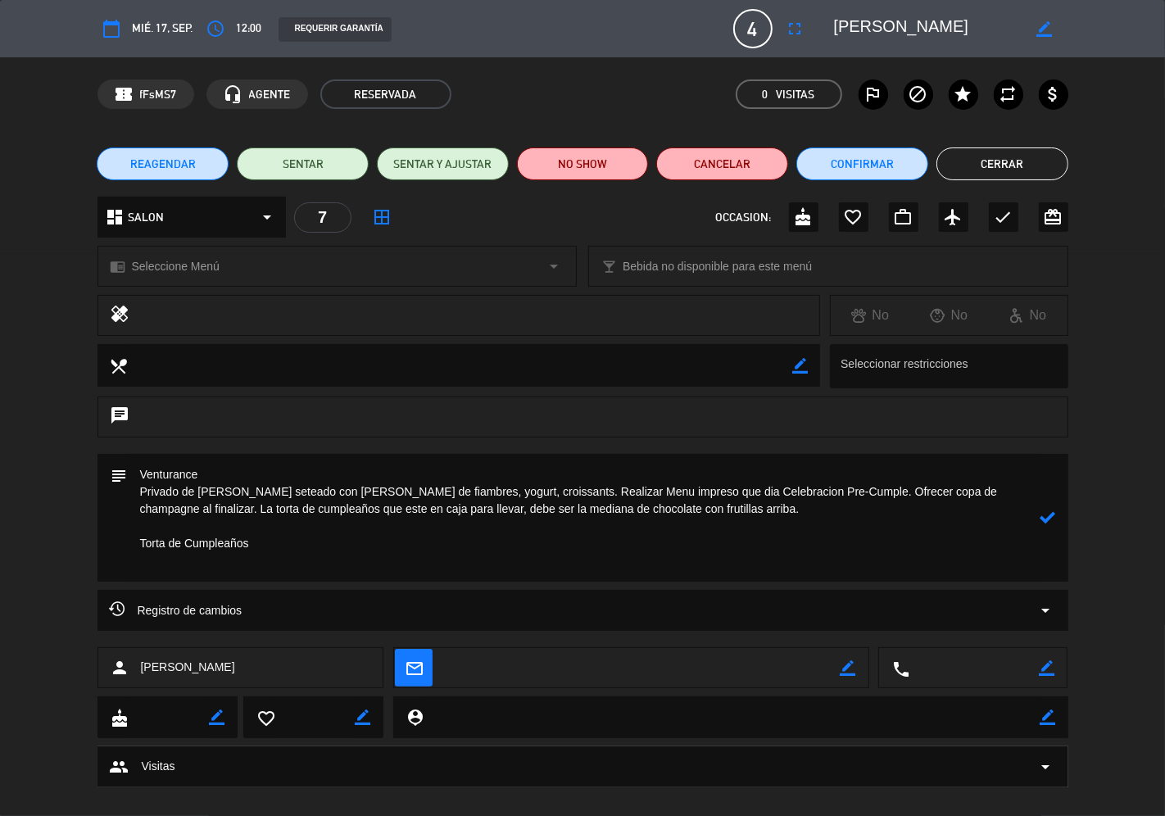
click at [138, 486] on textarea at bounding box center [584, 518] width 912 height 128
drag, startPoint x: 627, startPoint y: 527, endPoint x: 180, endPoint y: 513, distance: 446.6
click at [180, 513] on textarea at bounding box center [584, 518] width 912 height 128
drag, startPoint x: 134, startPoint y: 510, endPoint x: 331, endPoint y: 566, distance: 204.3
click at [331, 566] on textarea at bounding box center [584, 518] width 912 height 128
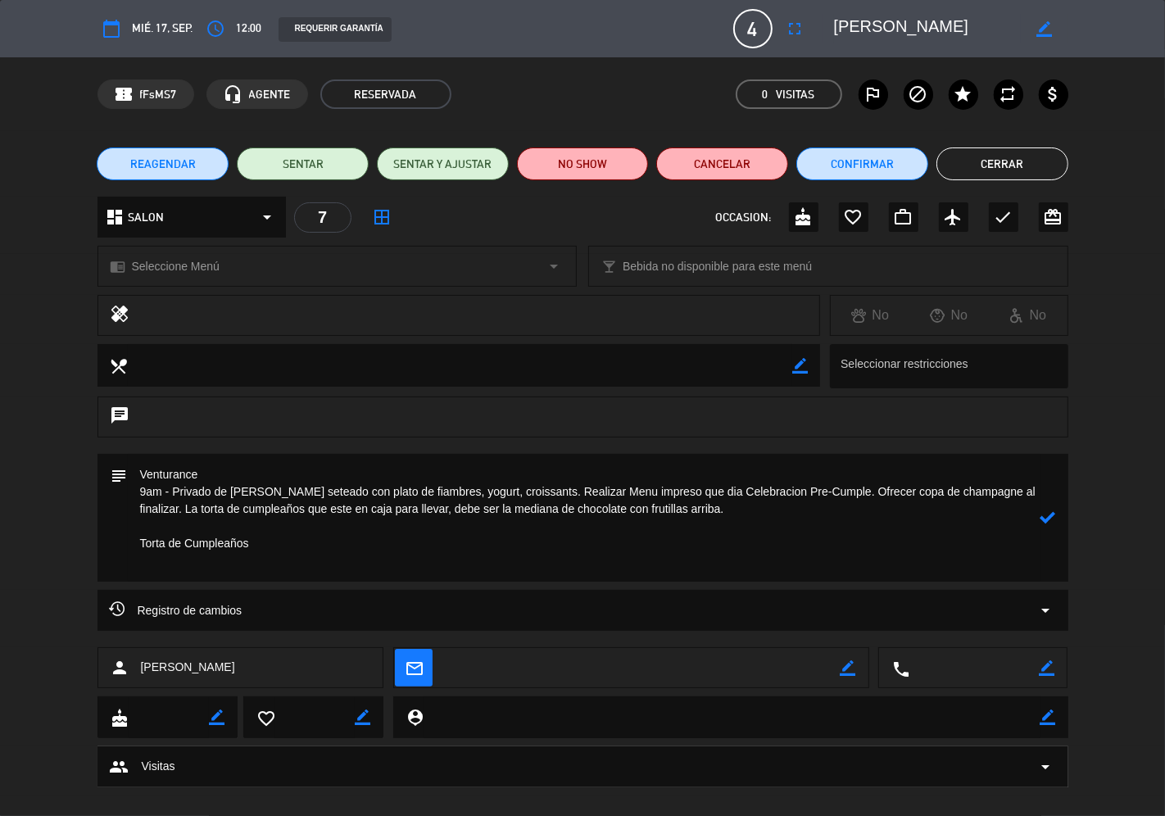
paste textarea "Necesito sala privada de [PERSON_NAME] para desayuno seteado para 4 personas, m…"
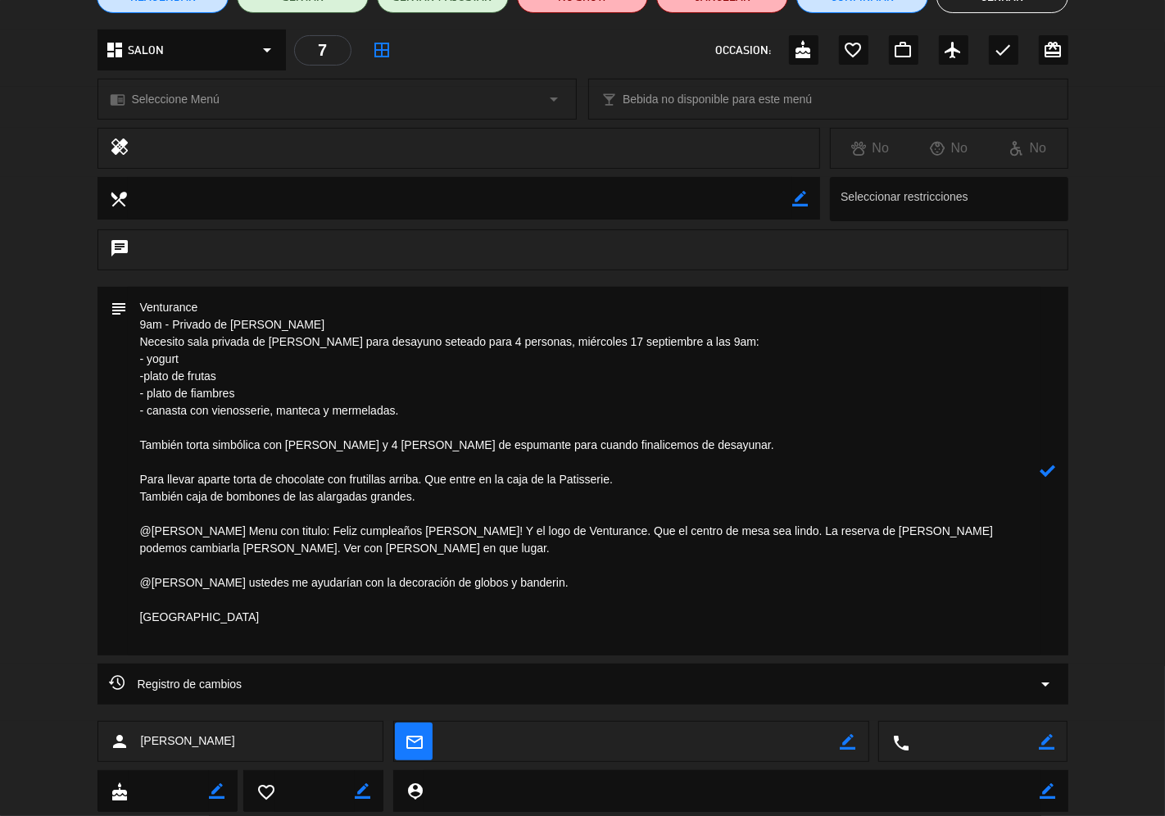
scroll to position [182, 0]
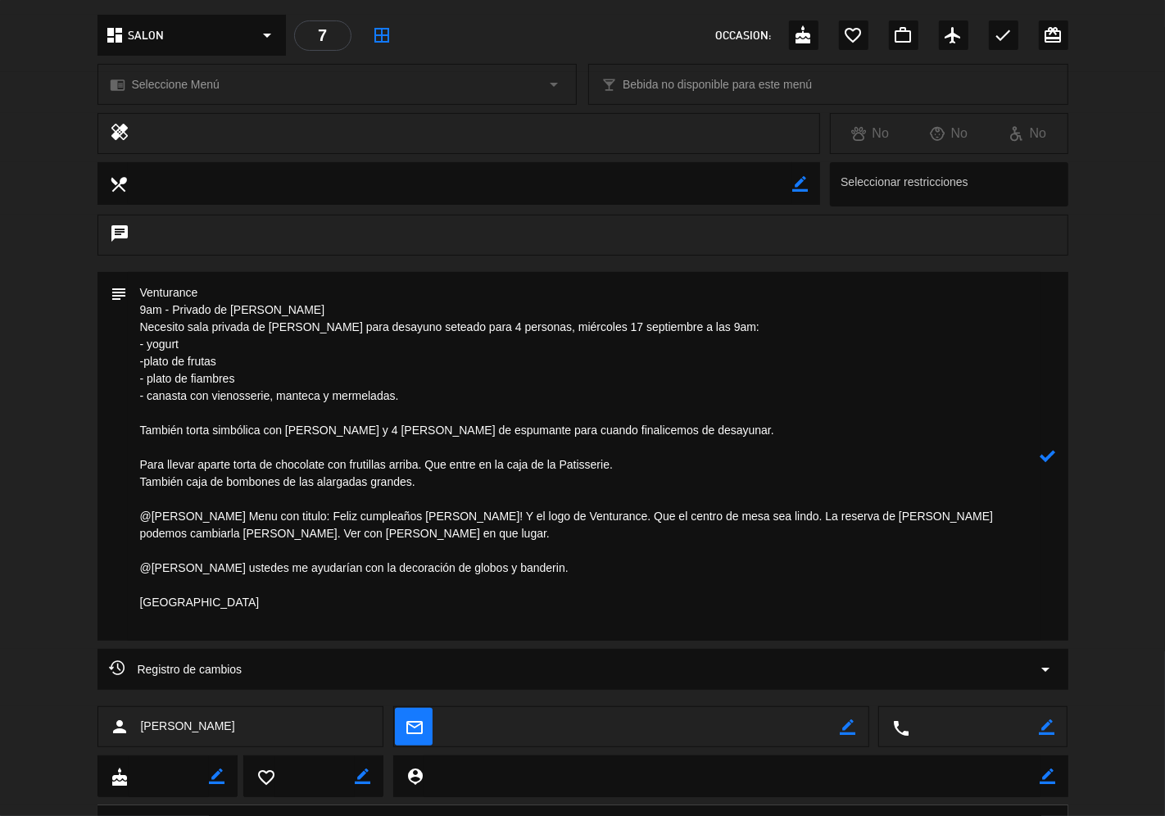
click at [1002, 454] on icon at bounding box center [1048, 456] width 16 height 16
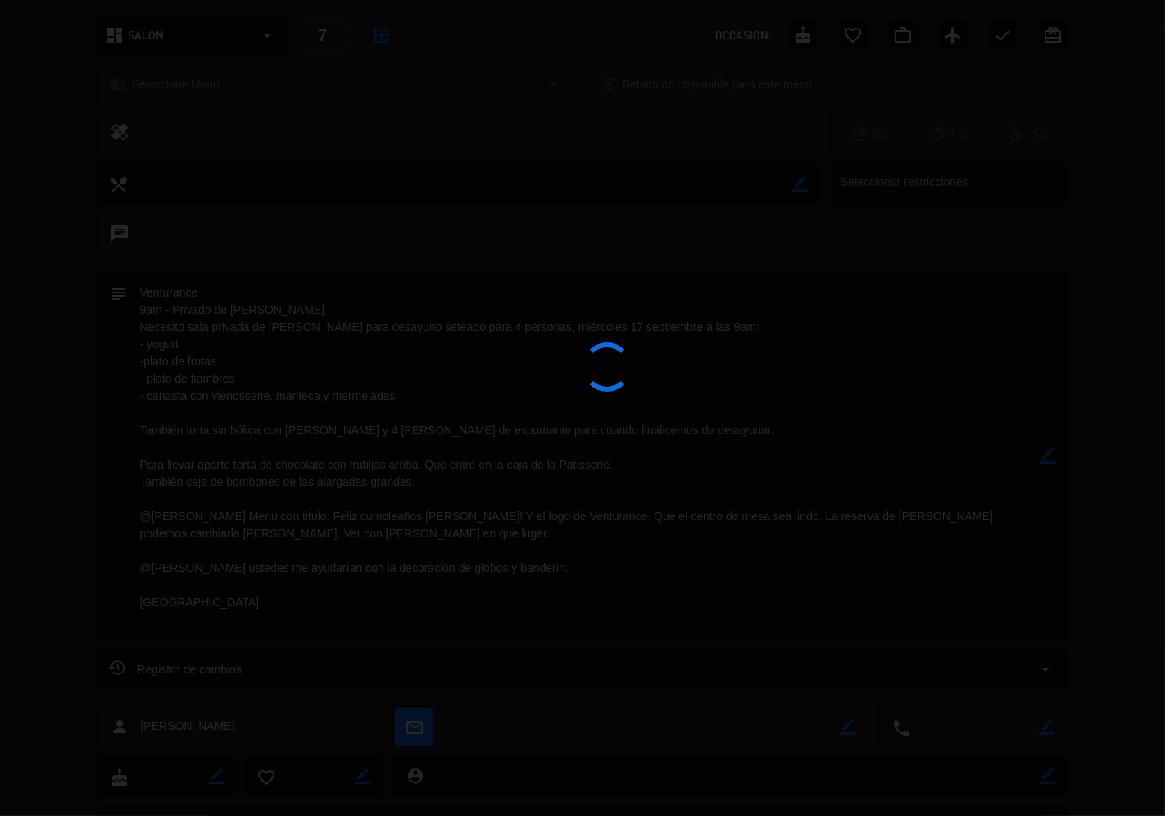
type textarea "Venturance 9am - Privado de [PERSON_NAME] Necesito sala privada de [PERSON_NAME…"
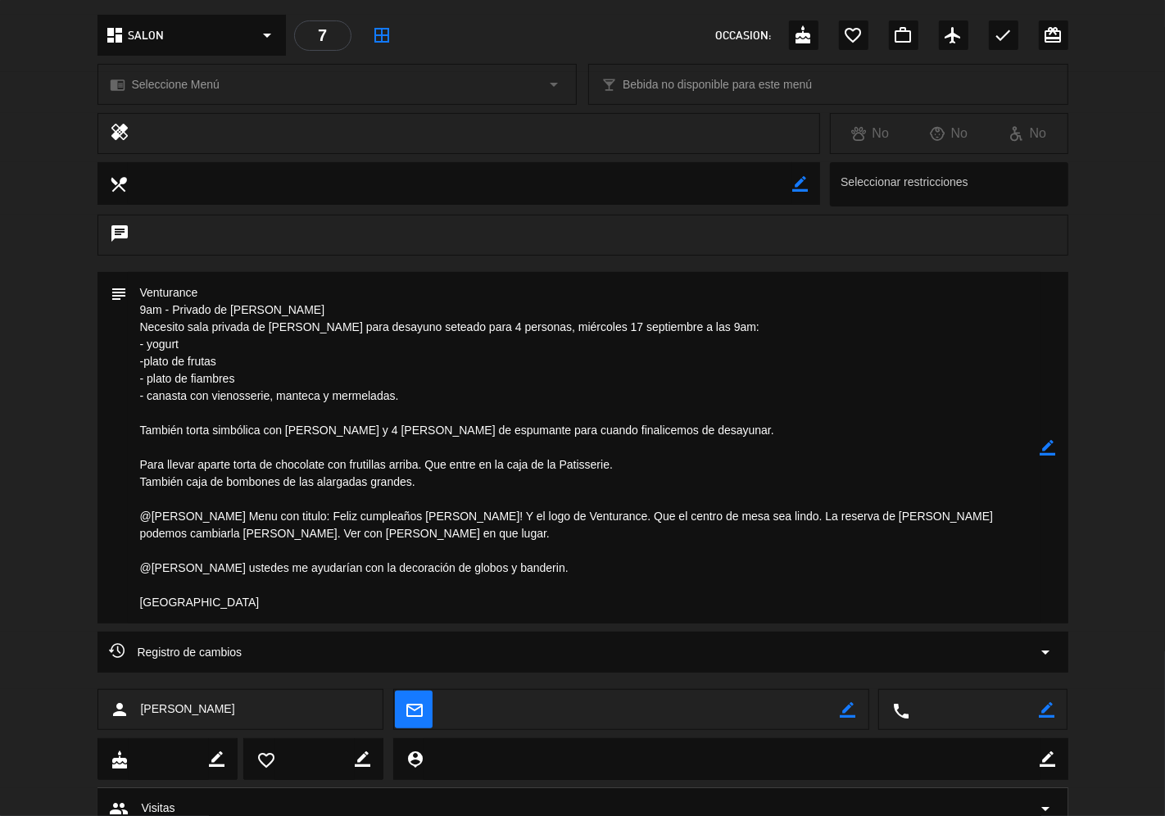
click at [247, 460] on textarea at bounding box center [584, 447] width 912 height 351
click at [186, 406] on textarea at bounding box center [584, 447] width 912 height 351
click at [207, 470] on textarea at bounding box center [584, 447] width 912 height 351
drag, startPoint x: 354, startPoint y: 512, endPoint x: 461, endPoint y: 520, distance: 107.6
click at [461, 520] on textarea at bounding box center [584, 447] width 912 height 351
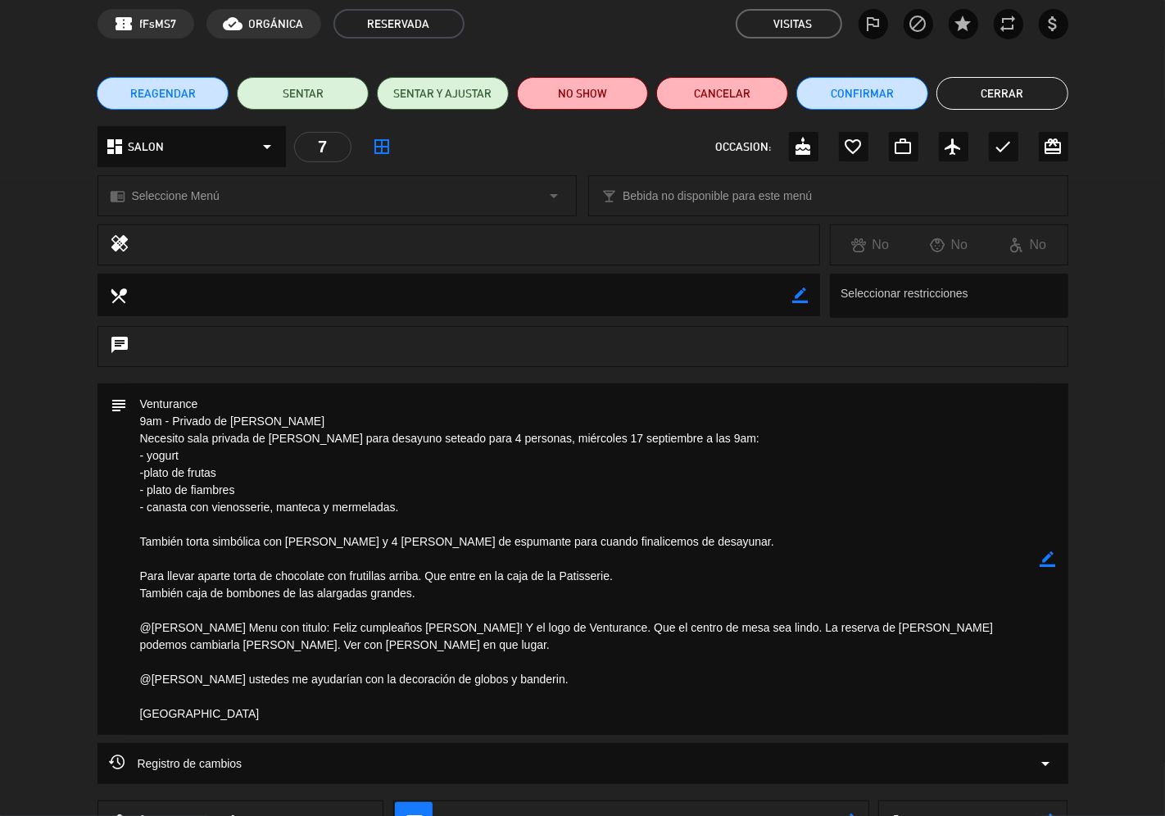
scroll to position [0, 0]
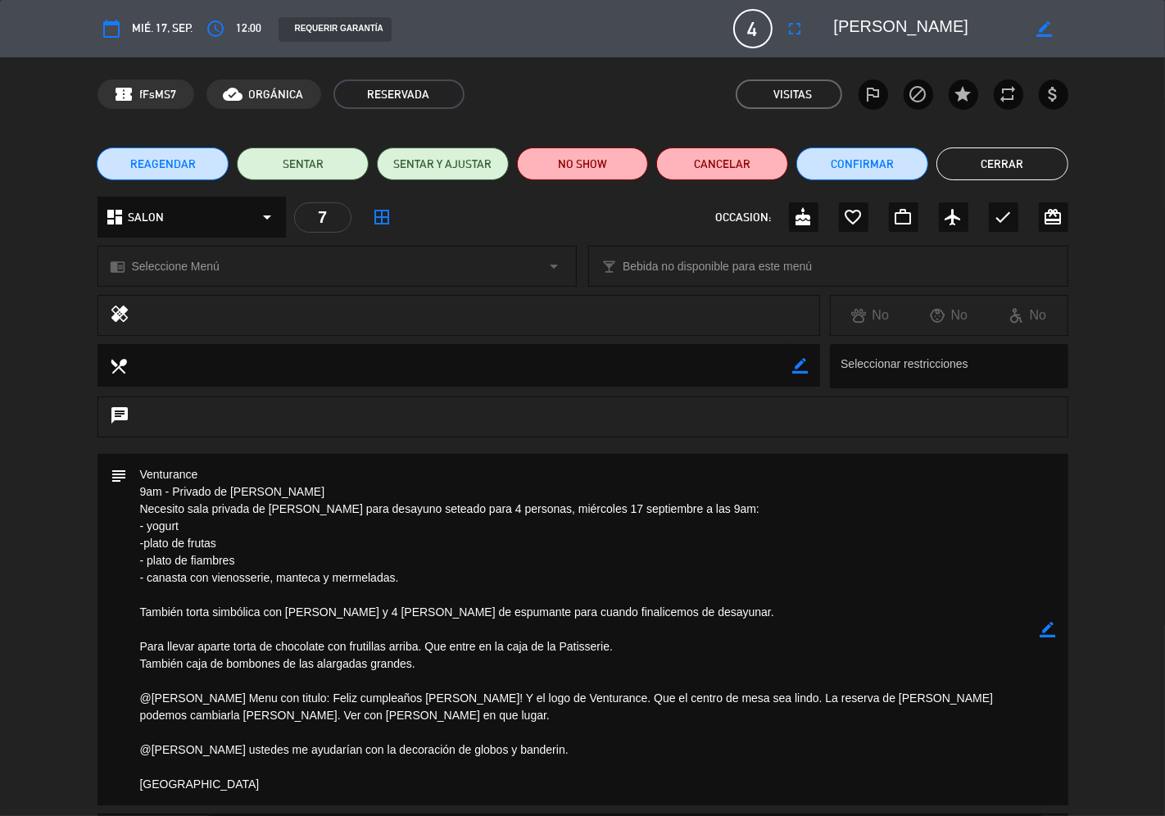
click at [1002, 161] on button "Cerrar" at bounding box center [1002, 163] width 132 height 33
